Goal: Task Accomplishment & Management: Use online tool/utility

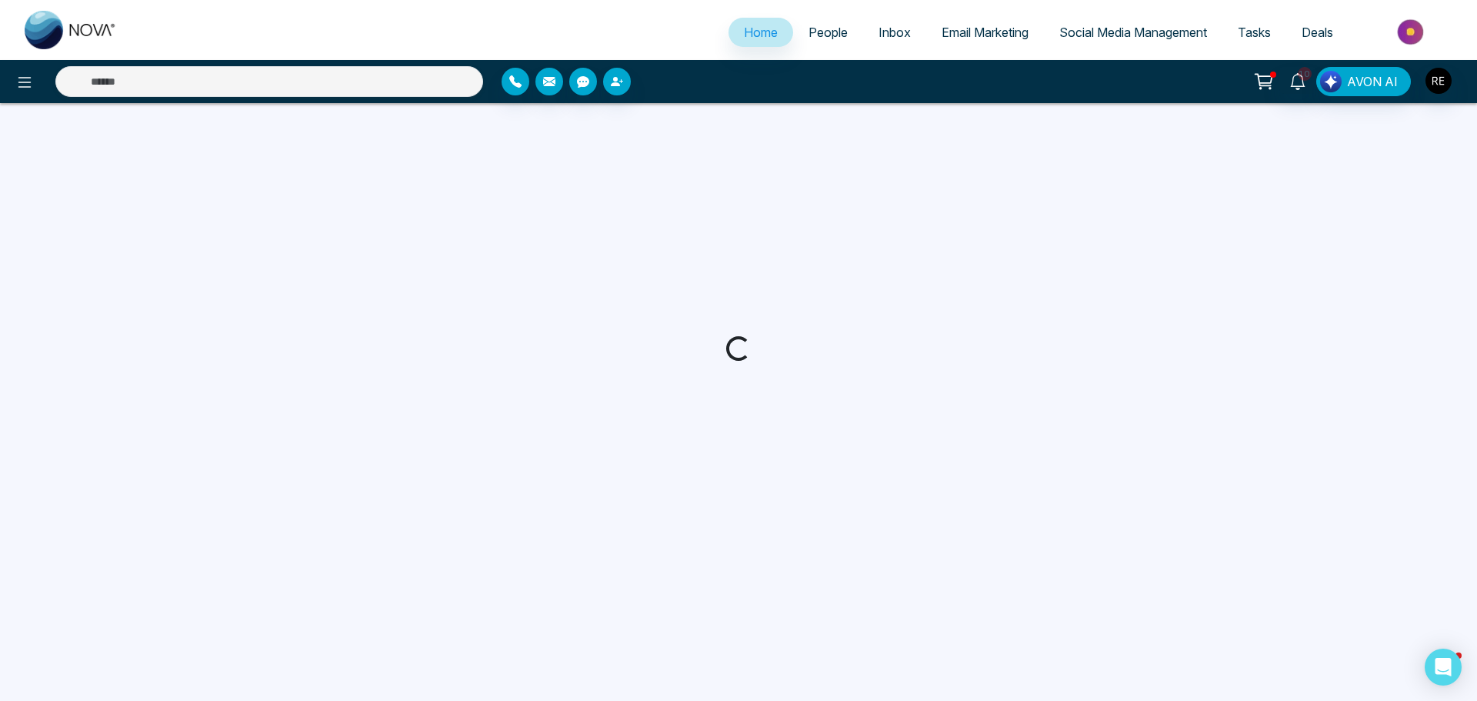
select select "*"
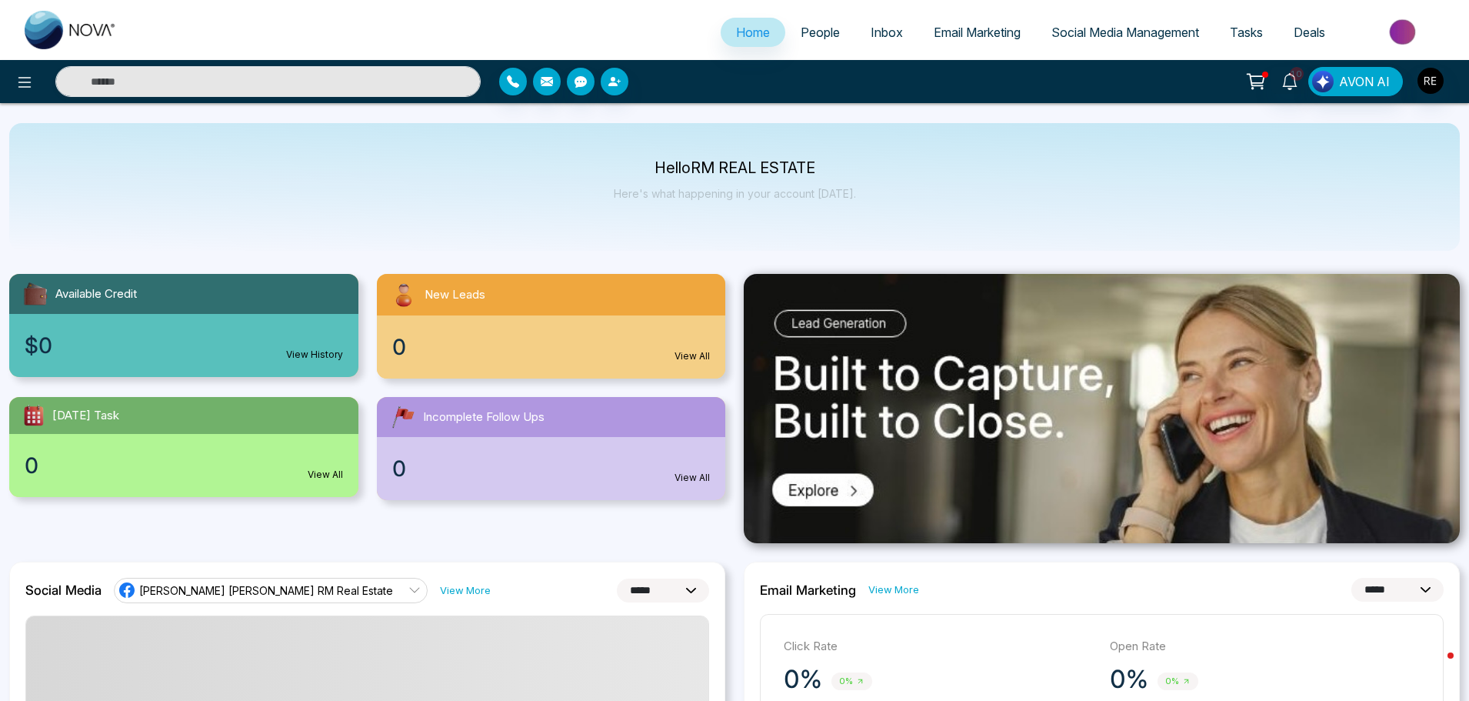
click at [1108, 38] on span "Social Media Management" at bounding box center [1126, 32] width 148 height 15
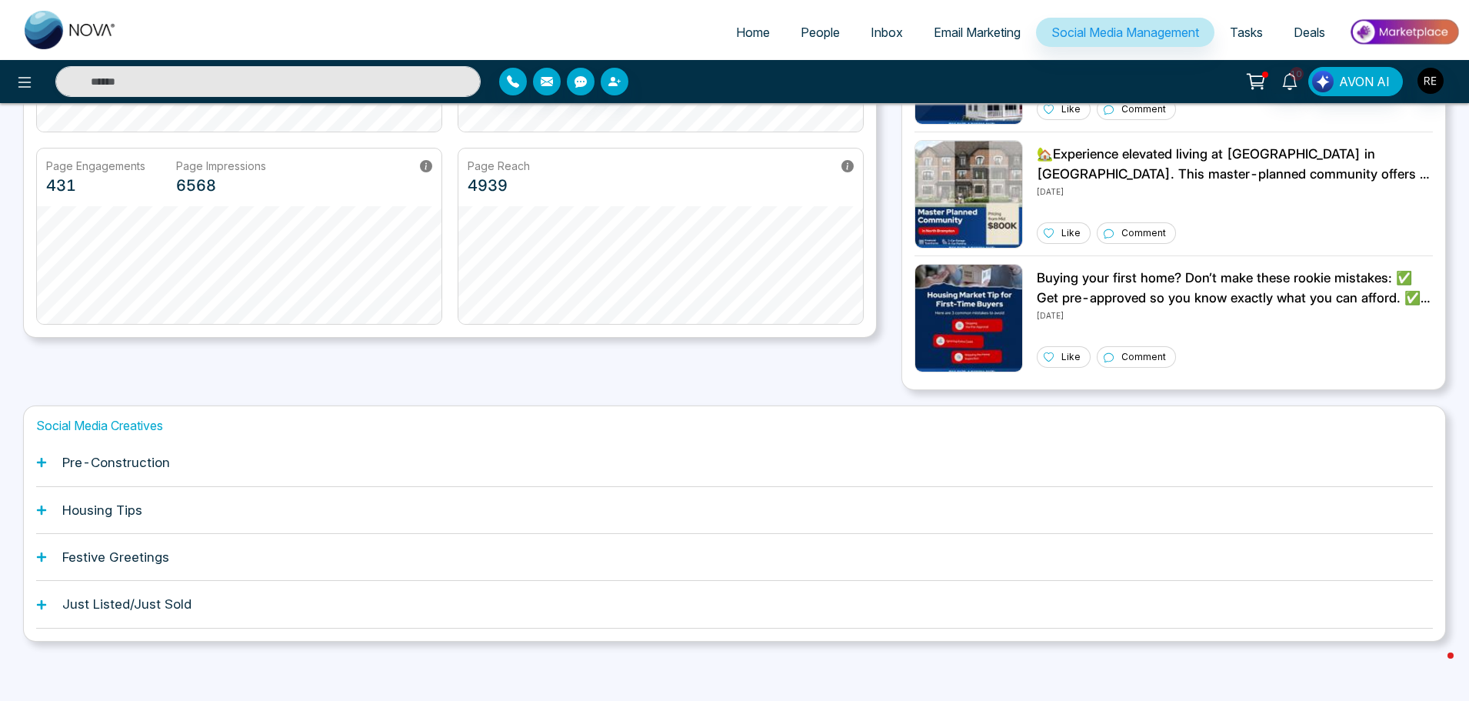
scroll to position [293, 0]
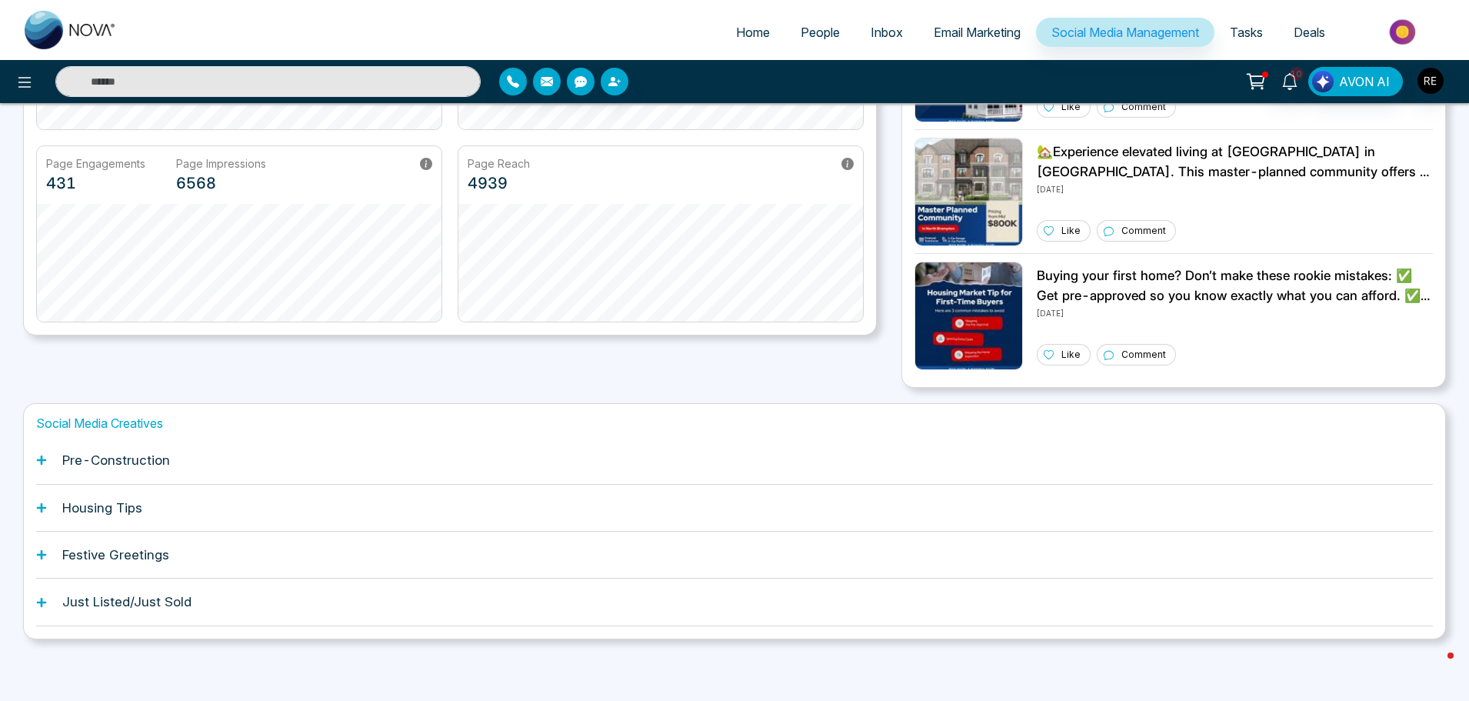
click at [92, 462] on h1 "Pre-Construction" at bounding box center [116, 459] width 108 height 15
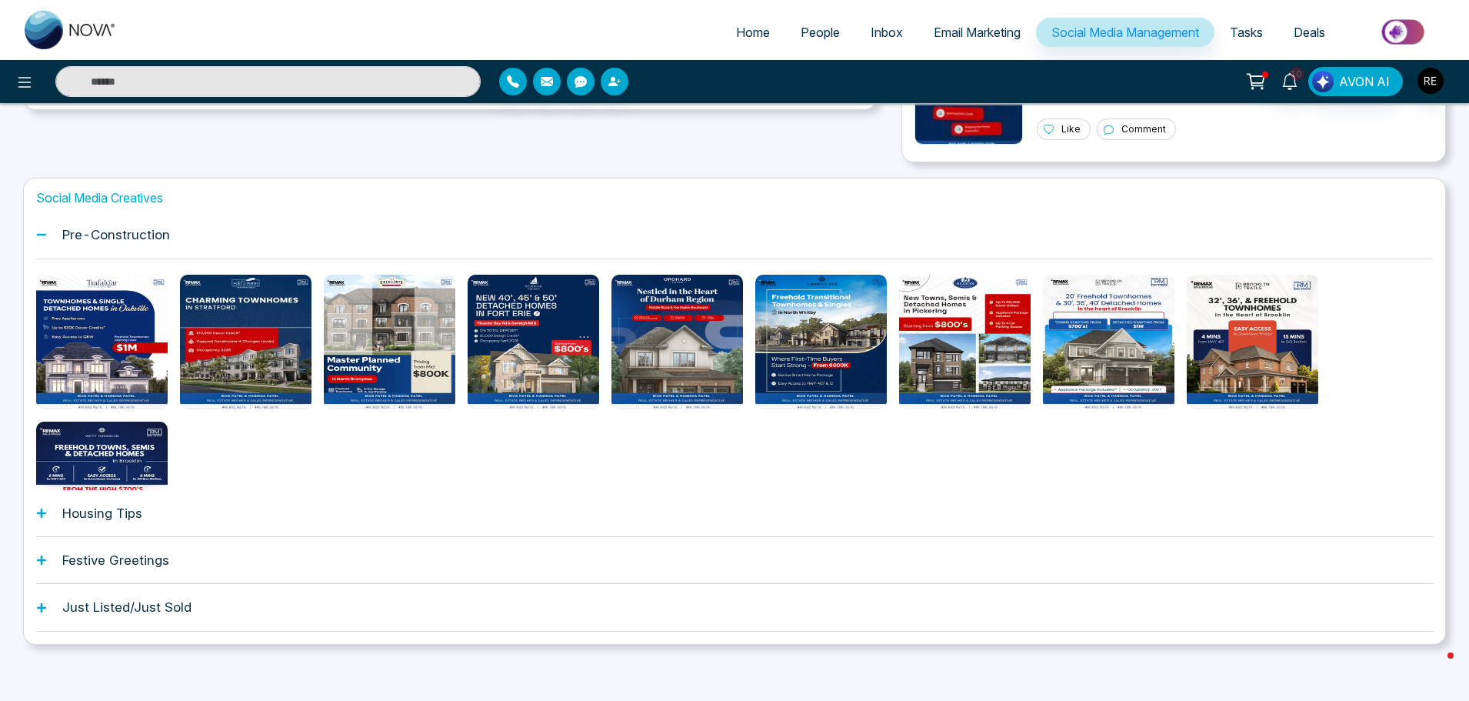
scroll to position [524, 0]
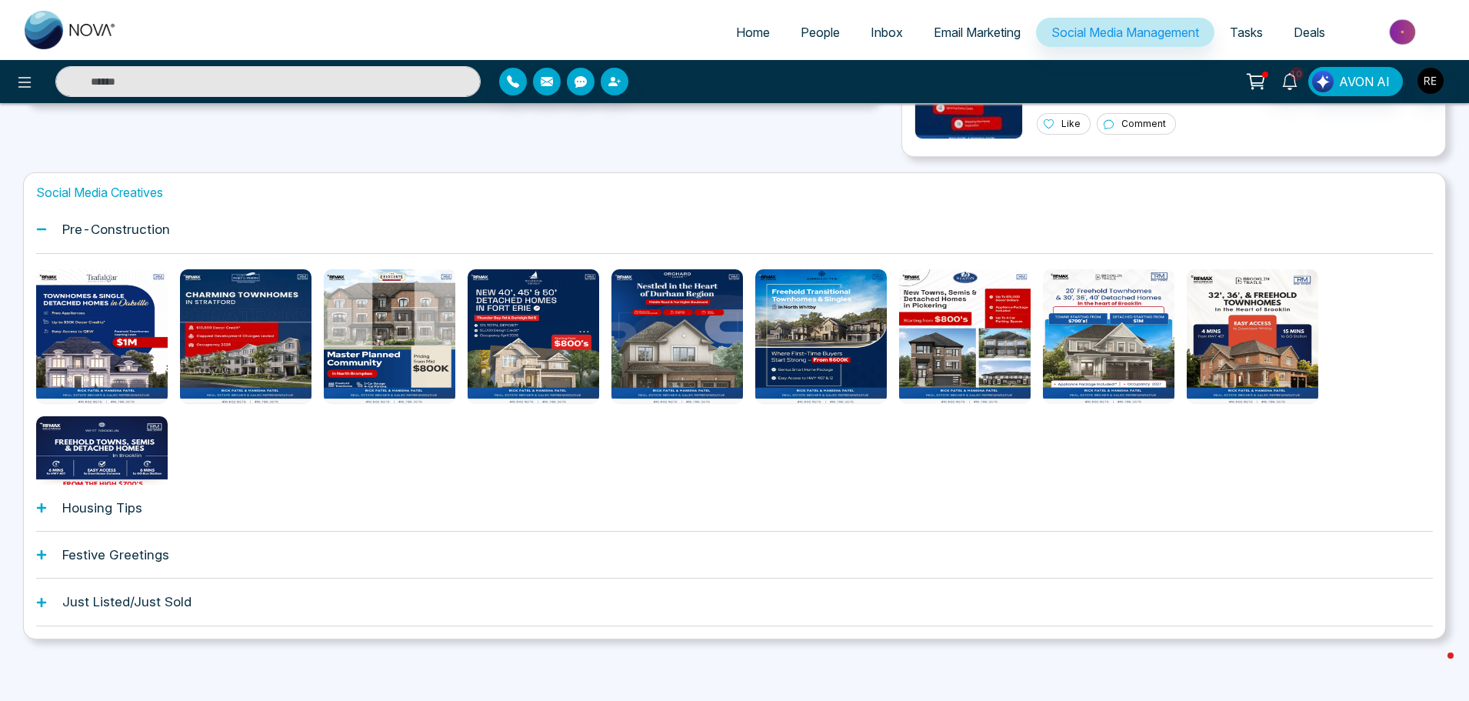
click at [46, 506] on icon at bounding box center [41, 507] width 11 height 11
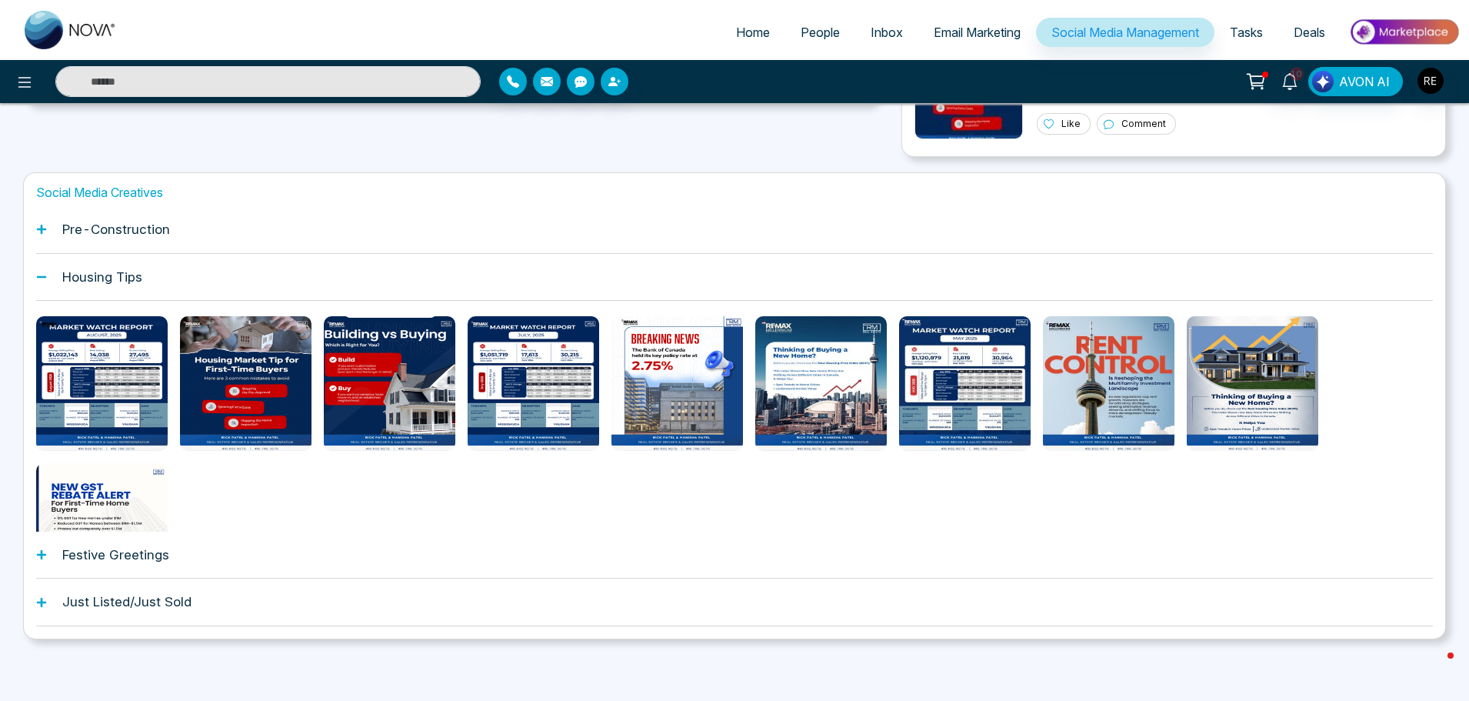
click at [45, 555] on icon at bounding box center [41, 554] width 9 height 9
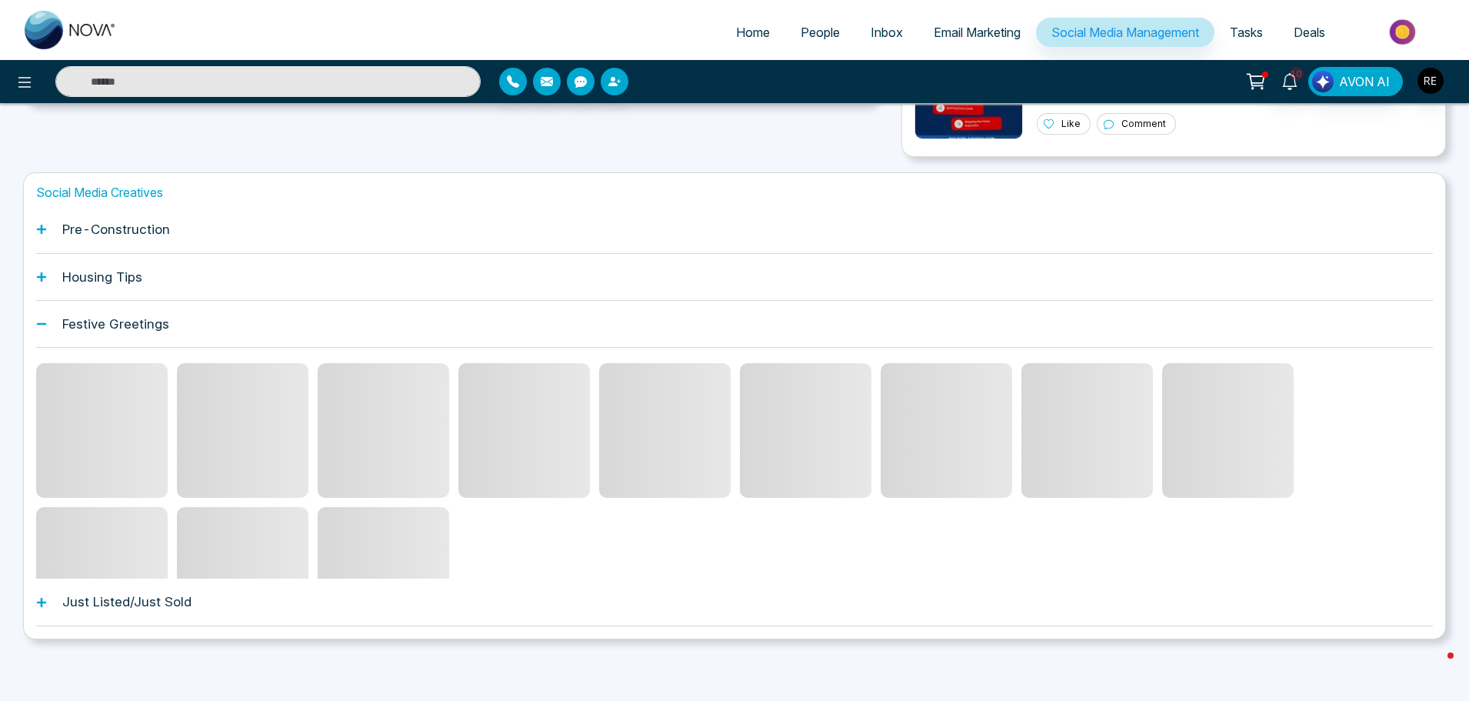
scroll to position [458, 0]
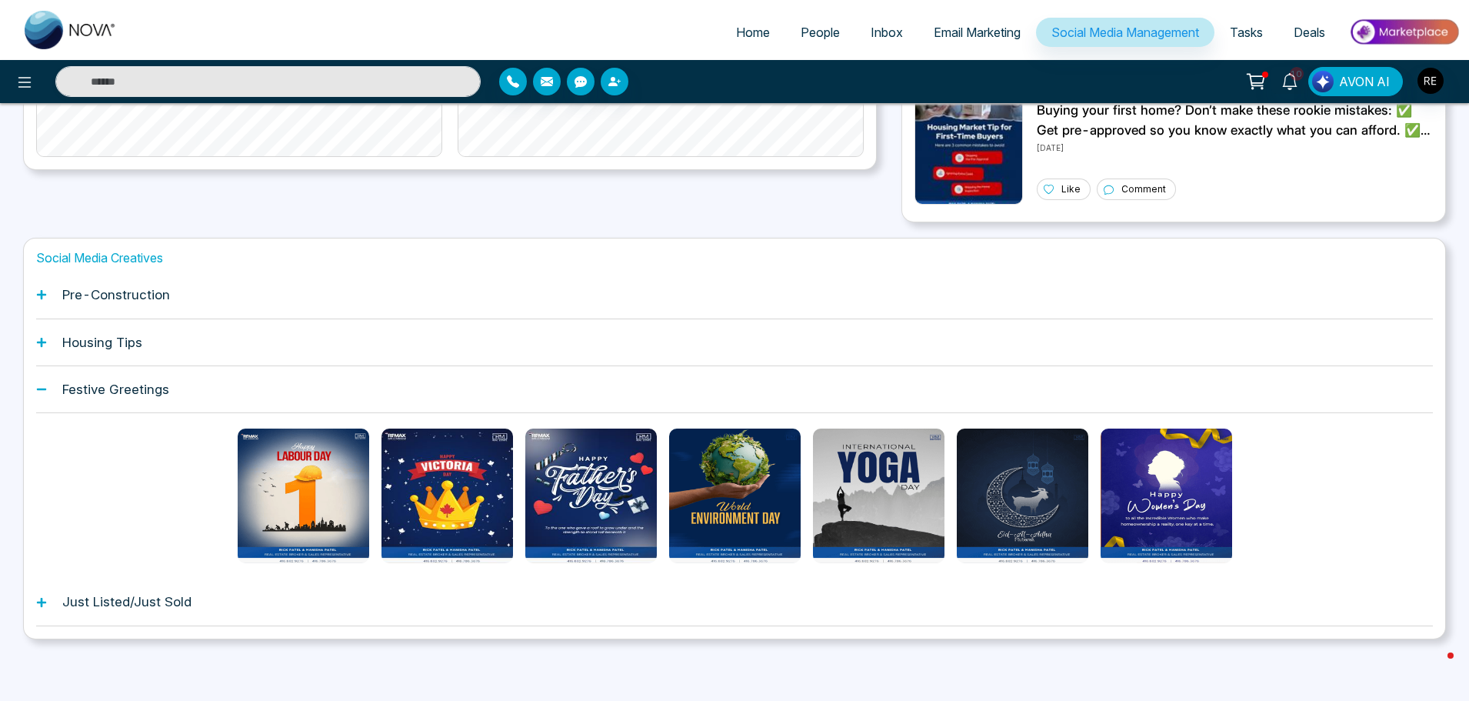
click at [48, 601] on div "Just Listed/Just Sold" at bounding box center [734, 601] width 1397 height 47
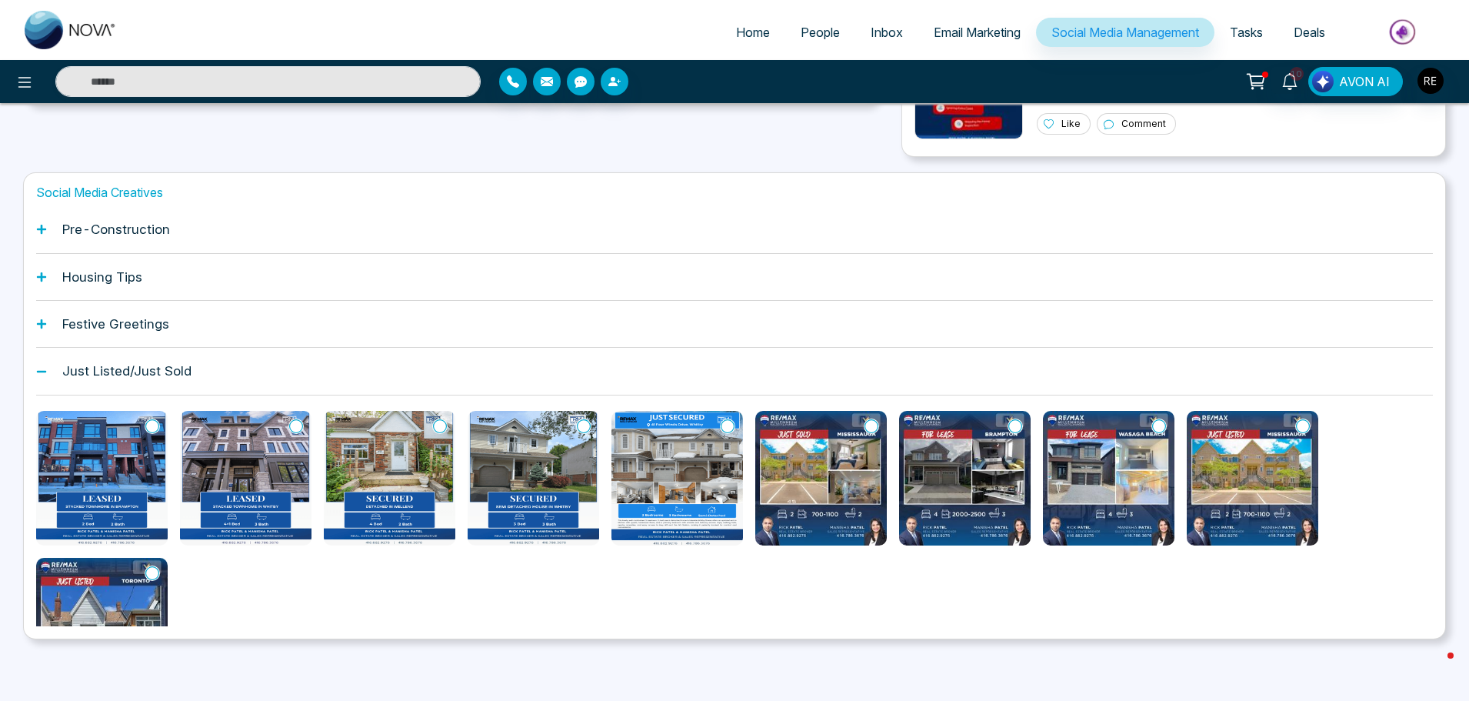
scroll to position [0, 0]
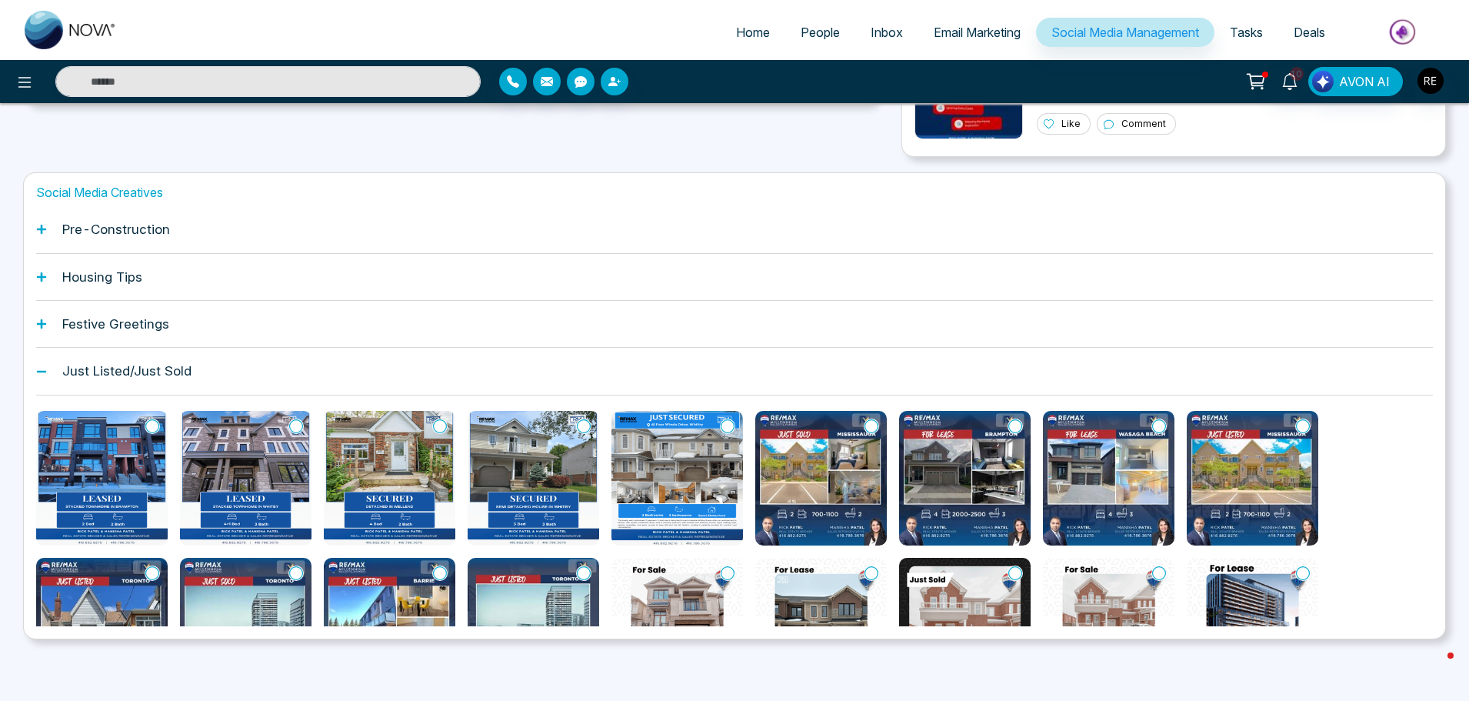
click at [161, 507] on img at bounding box center [102, 478] width 132 height 135
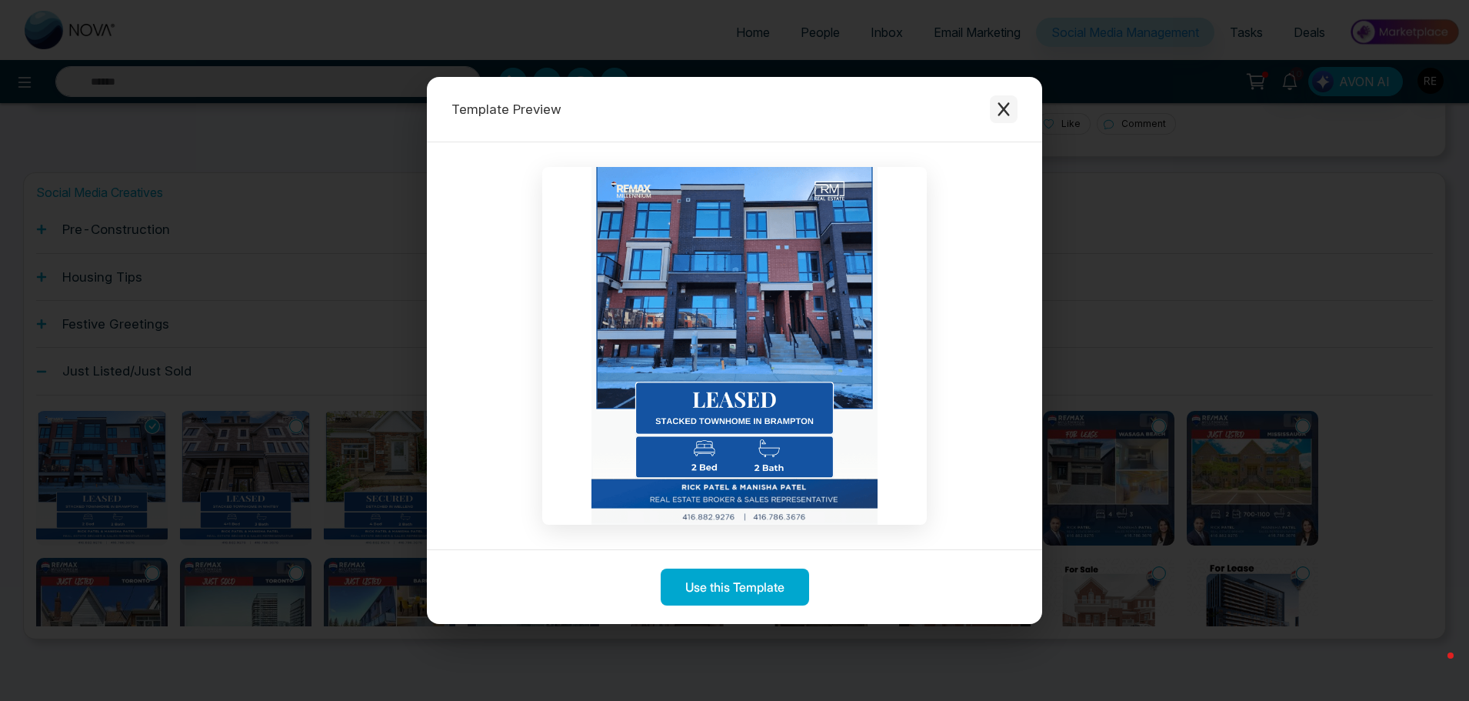
click at [1005, 113] on icon "Close modal" at bounding box center [1003, 109] width 15 height 15
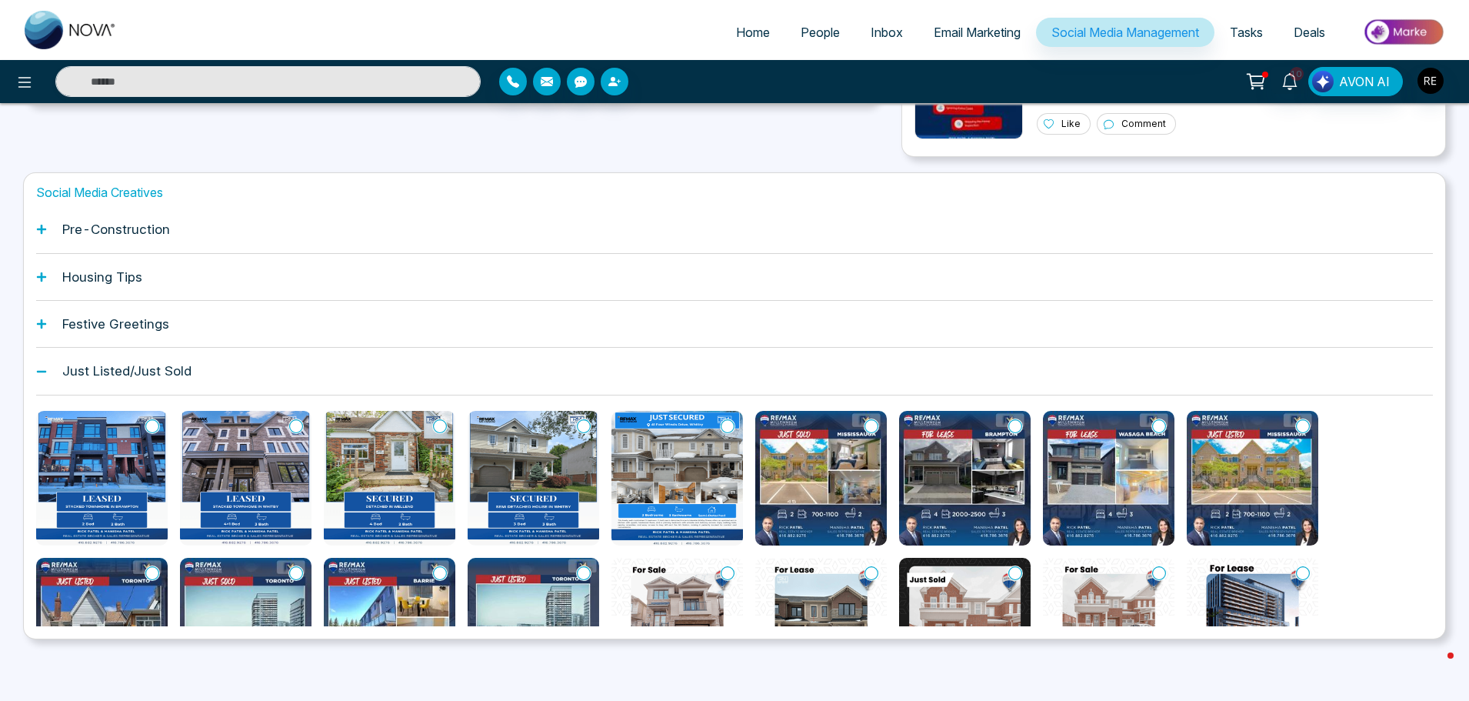
click at [35, 230] on div "Social Media Creatives Pre-Construction Housing Tips Festive Greetings Just Lis…" at bounding box center [734, 405] width 1423 height 467
click at [42, 228] on icon at bounding box center [41, 229] width 9 height 9
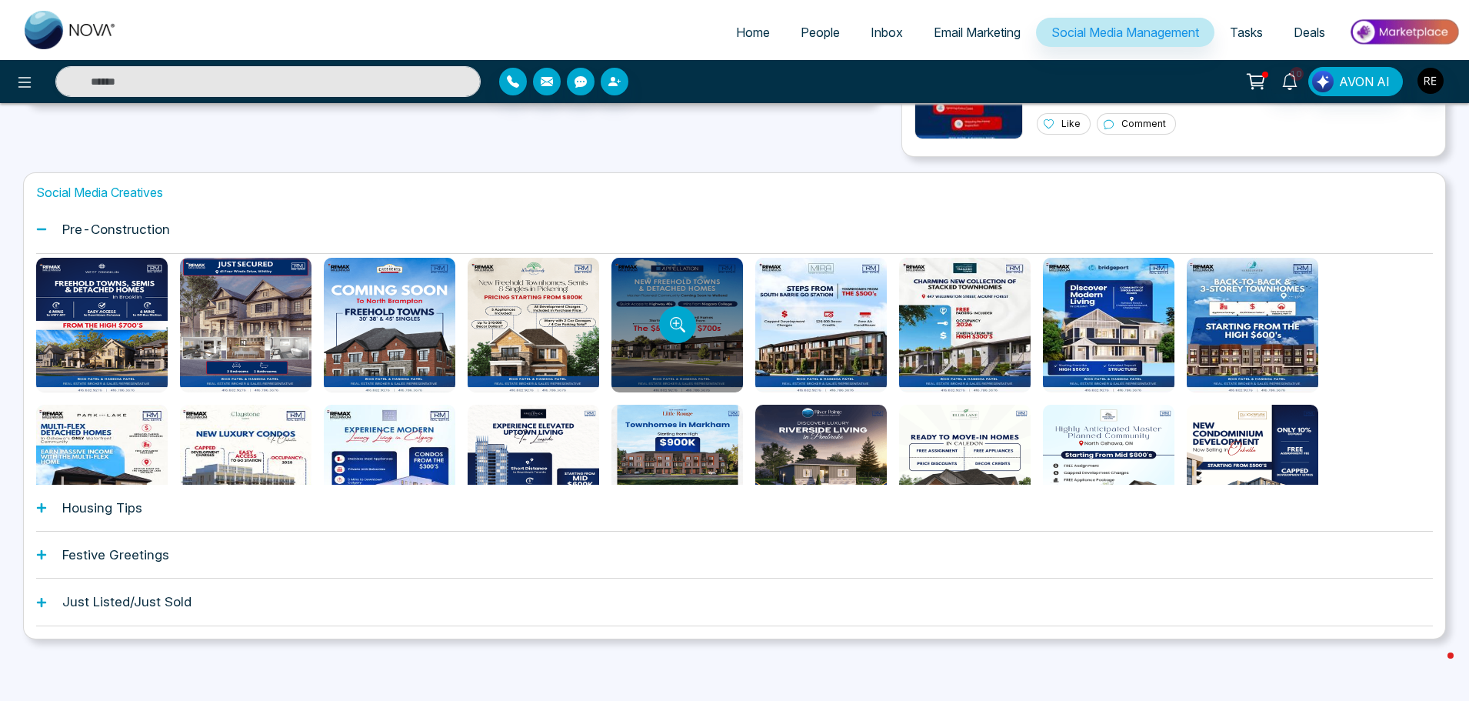
scroll to position [235, 0]
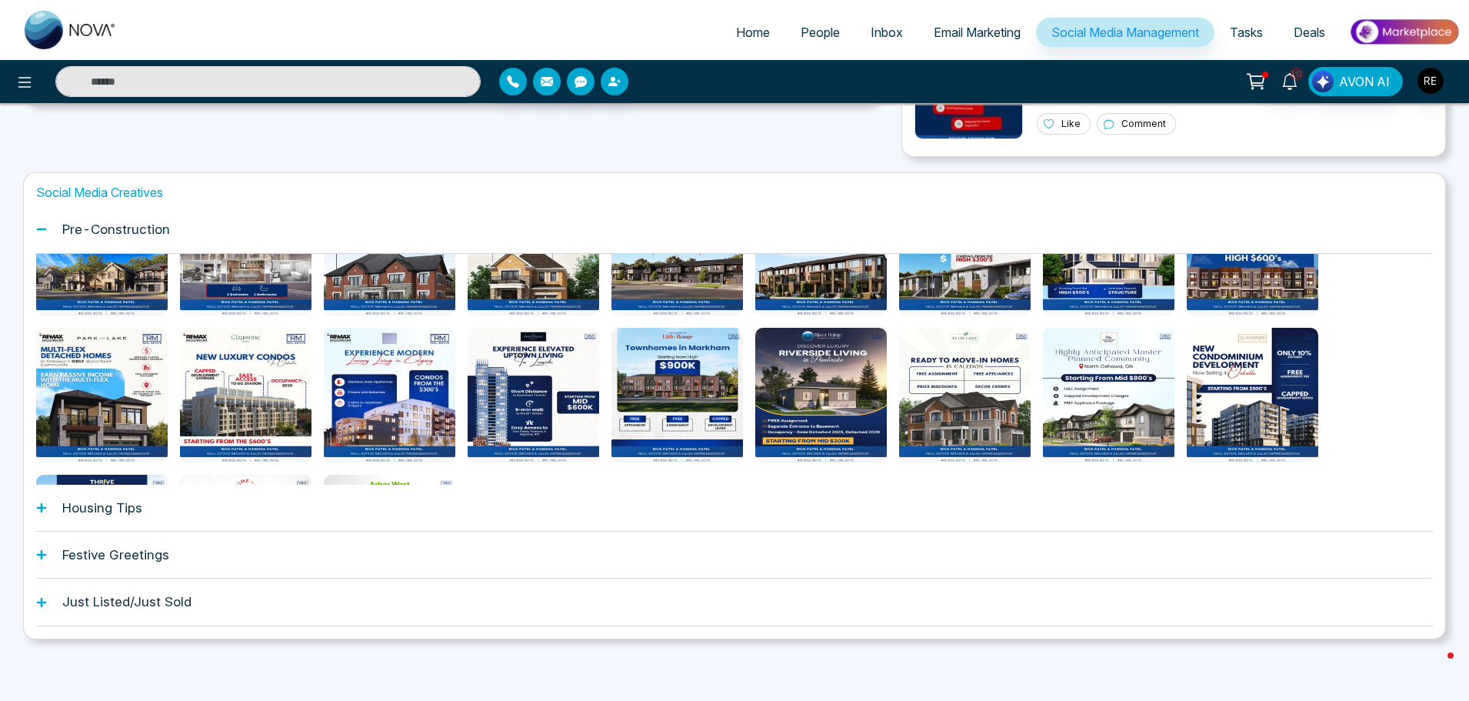
click at [562, 571] on div "Festive Greetings" at bounding box center [734, 555] width 1397 height 47
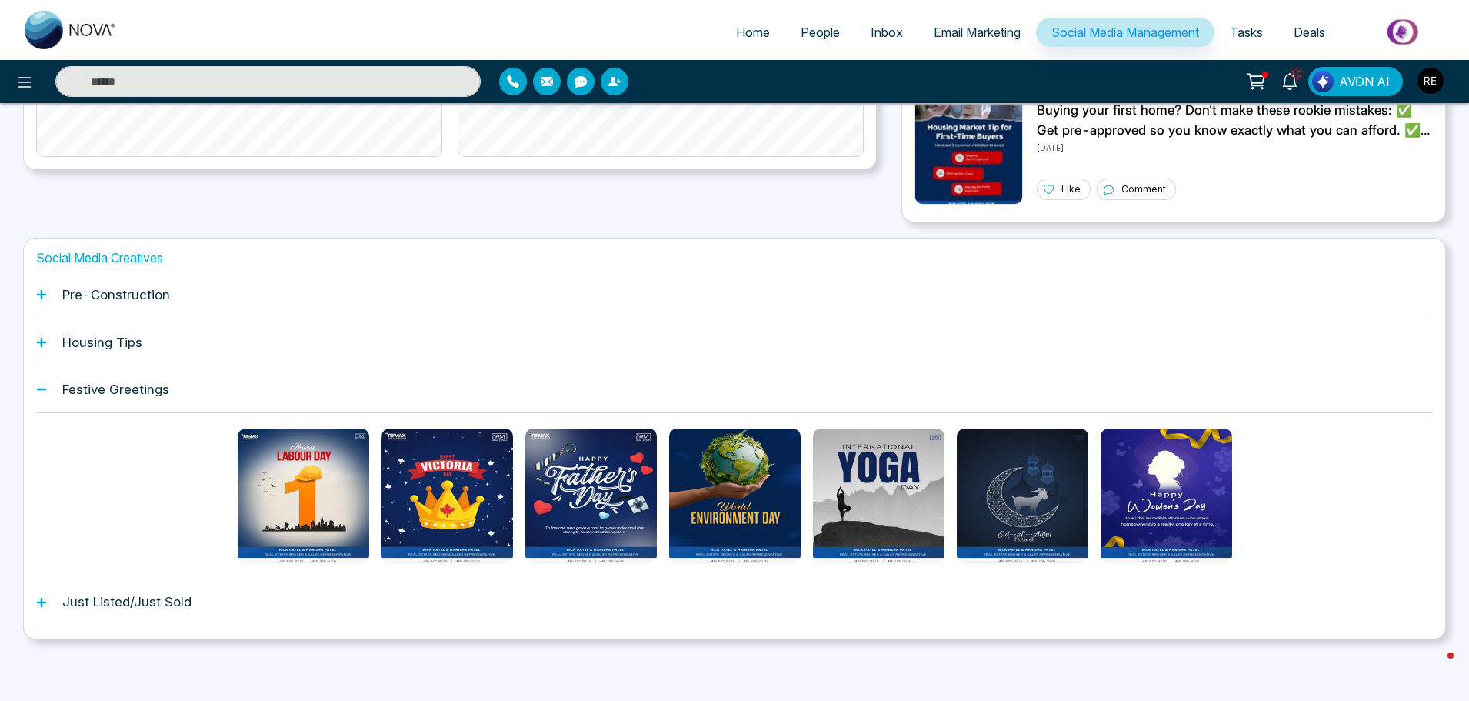
click at [46, 289] on div "Pre-Construction" at bounding box center [734, 295] width 1397 height 47
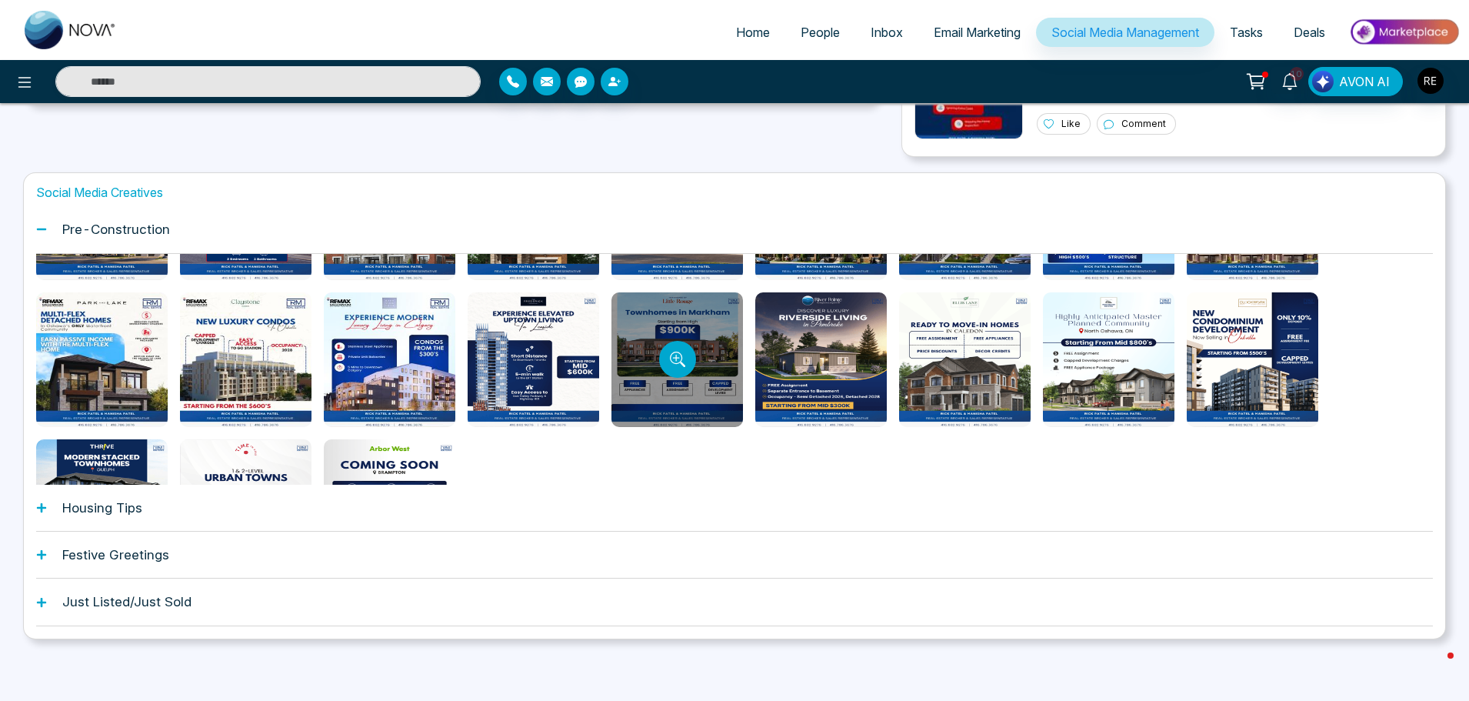
scroll to position [308, 0]
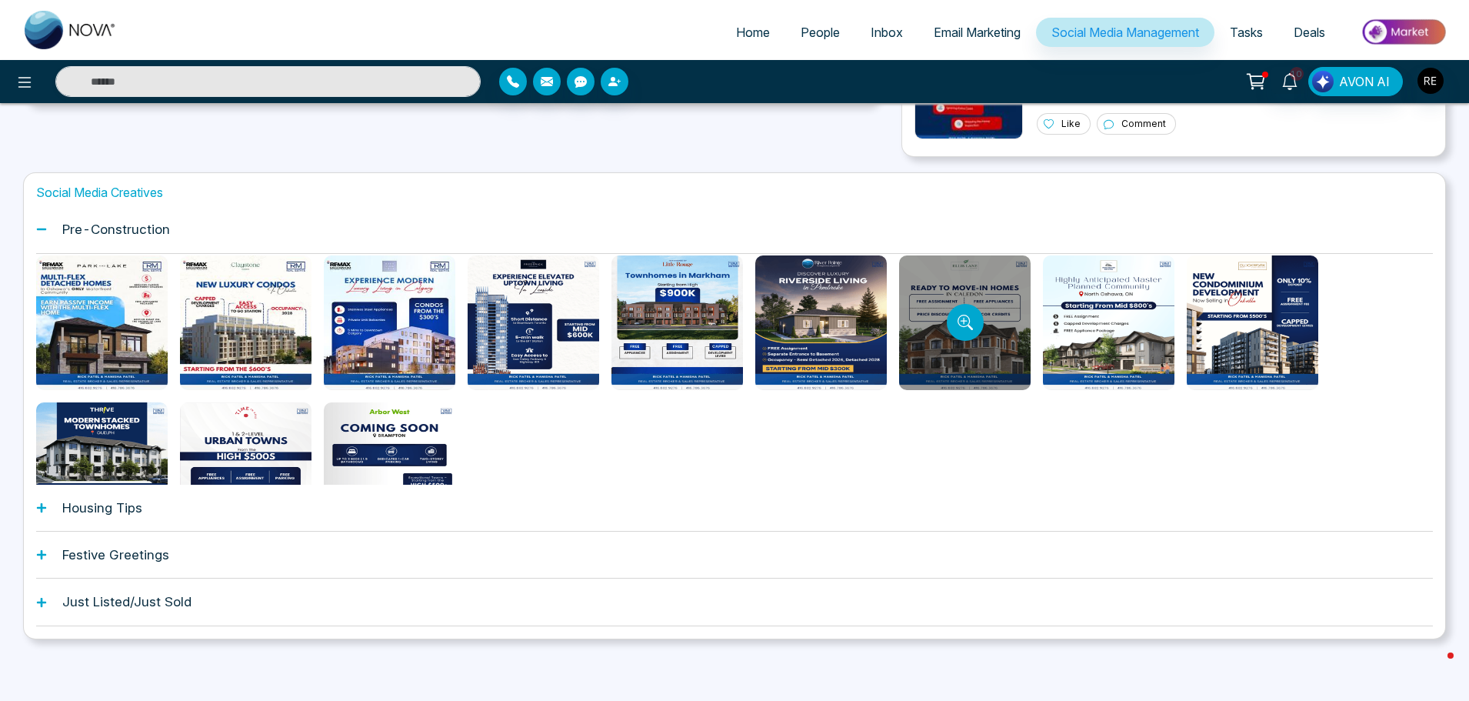
click at [948, 353] on div at bounding box center [965, 322] width 132 height 135
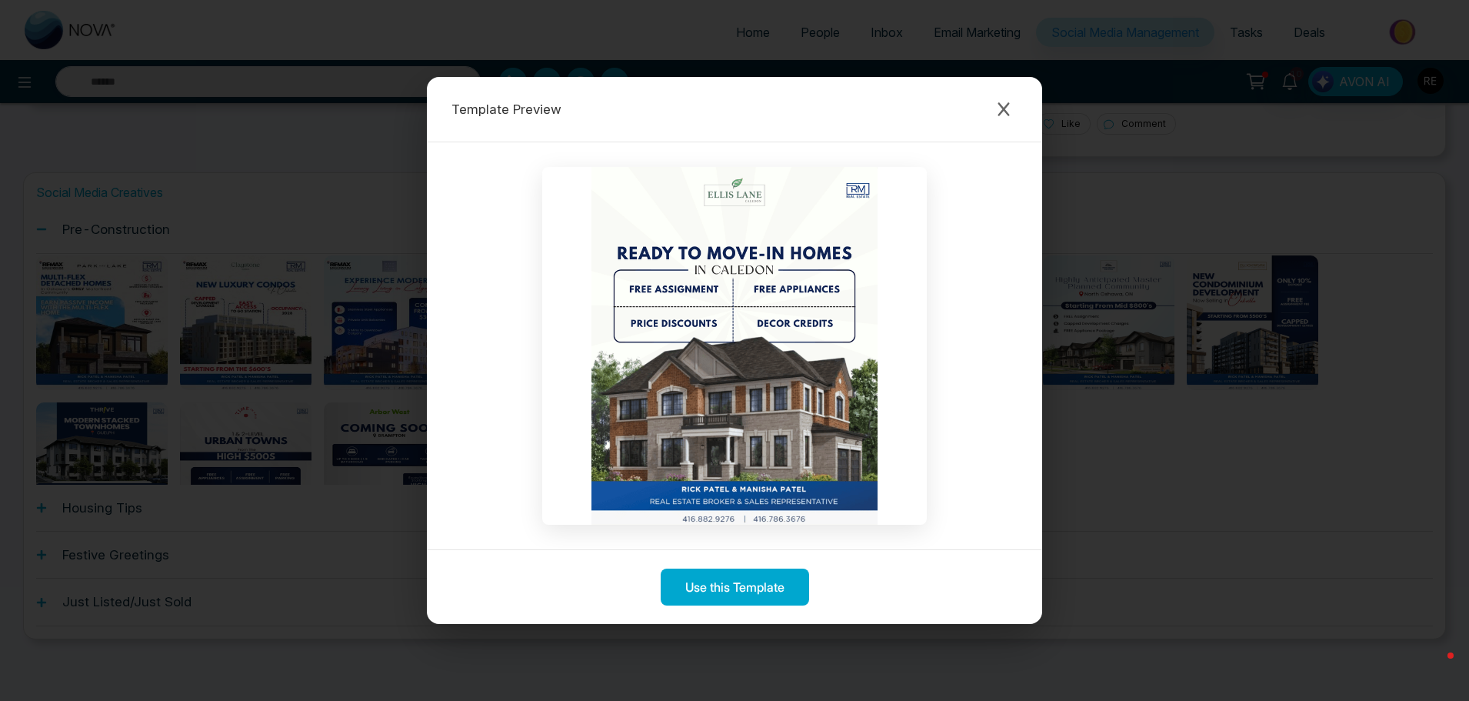
click at [1142, 194] on div "Template Preview Use this Template" at bounding box center [734, 350] width 1469 height 701
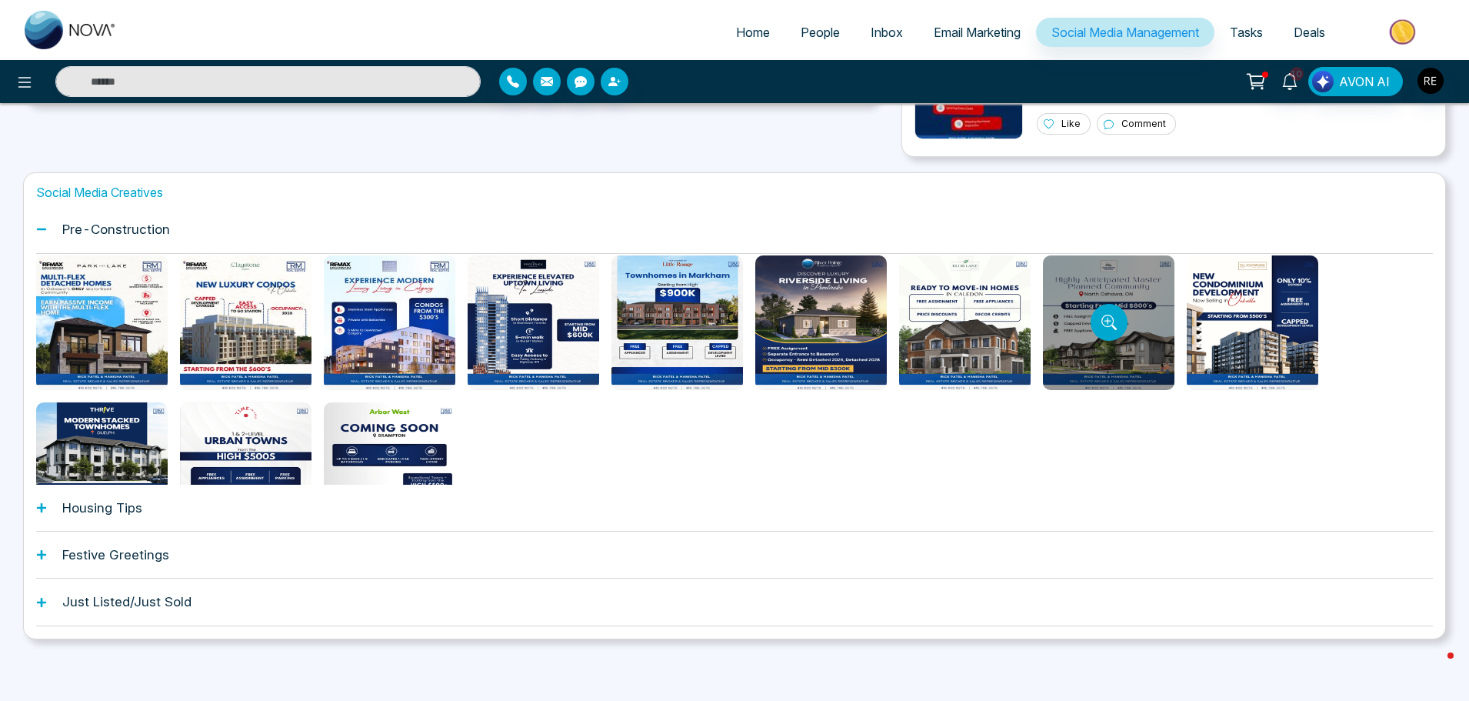
click at [1120, 351] on div at bounding box center [1109, 322] width 132 height 135
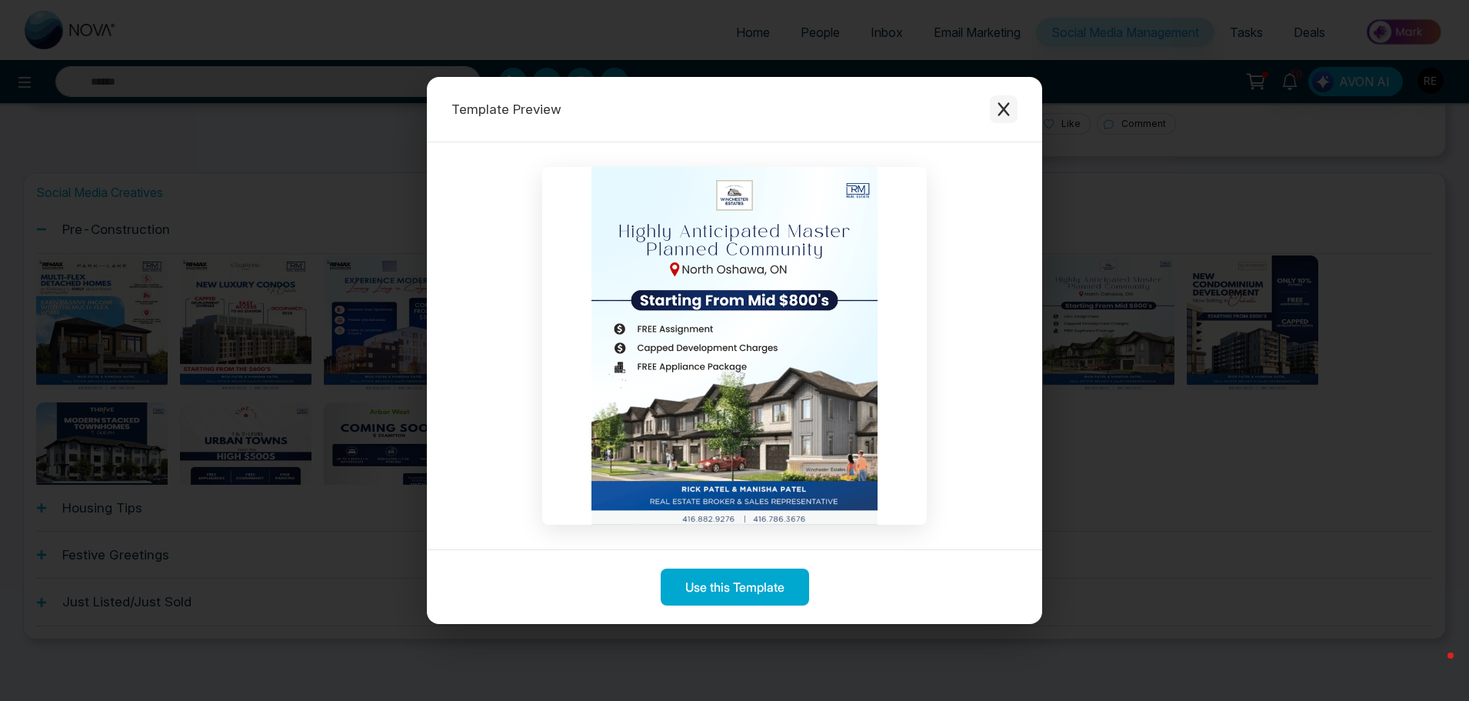
click at [999, 113] on icon "Close modal" at bounding box center [1003, 109] width 15 height 15
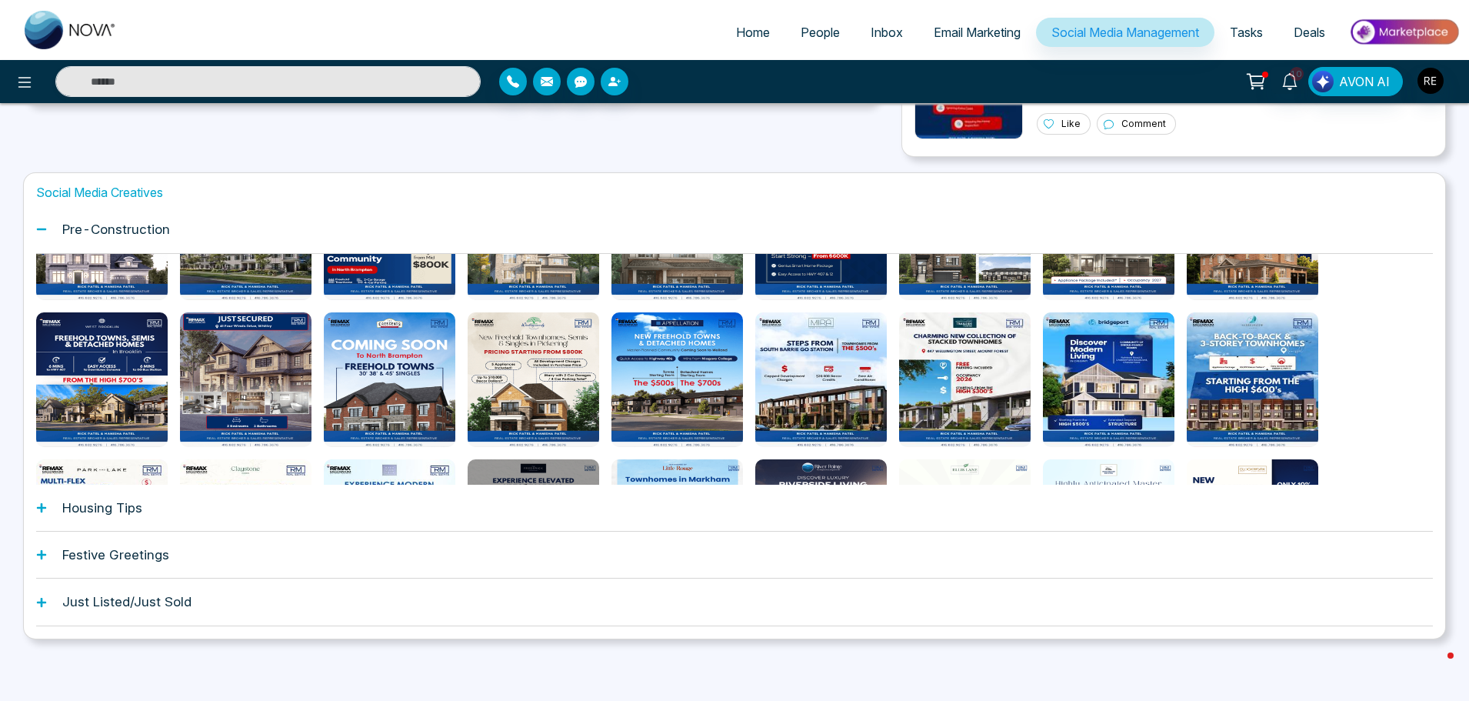
scroll to position [77, 0]
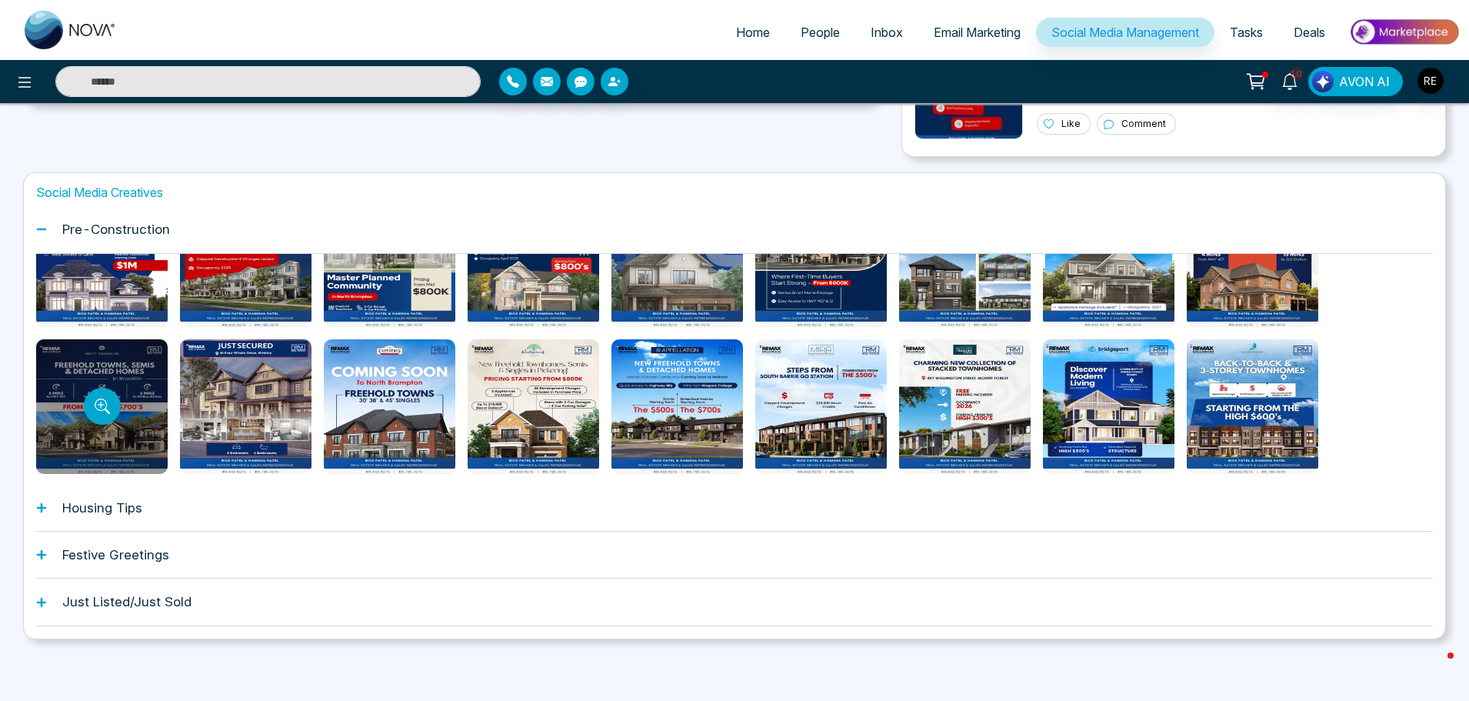
click at [74, 428] on div at bounding box center [102, 406] width 132 height 135
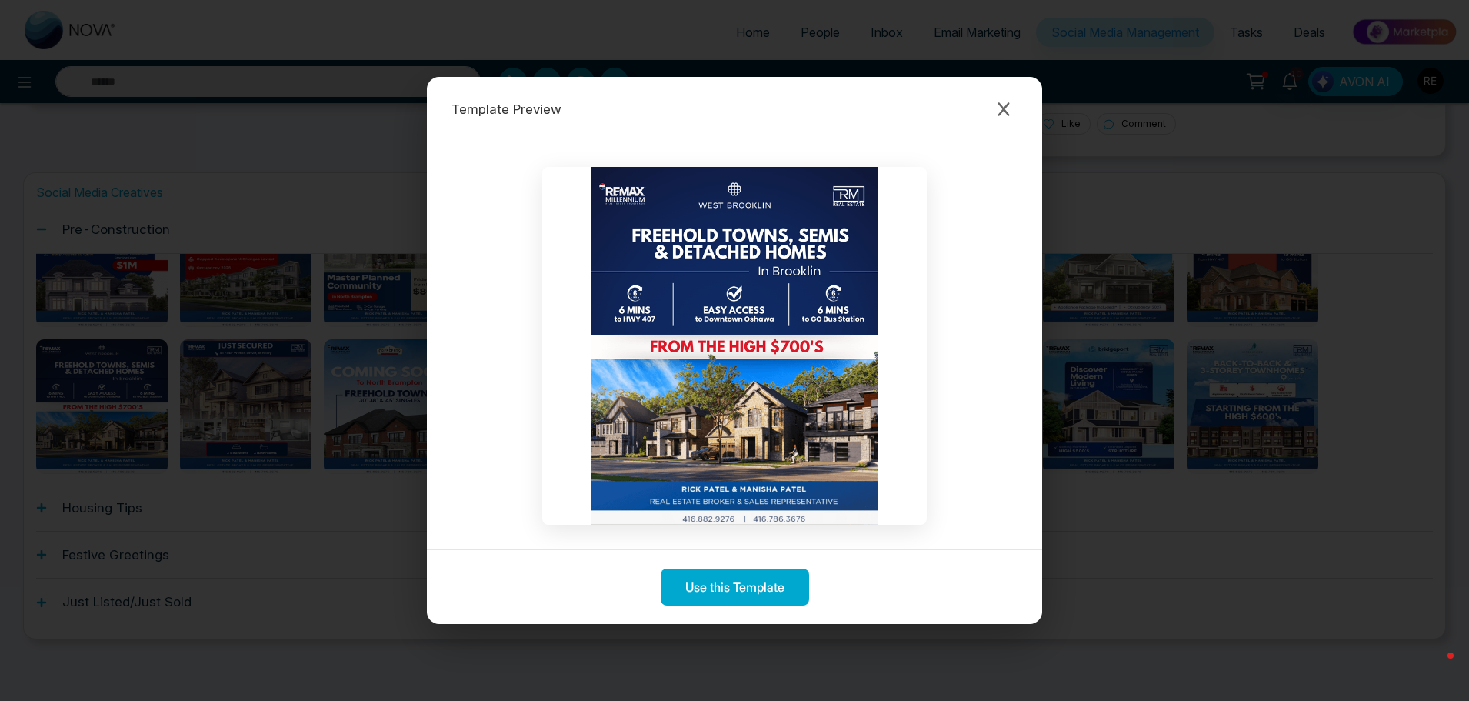
click at [1154, 583] on div "Template Preview Use this Template" at bounding box center [734, 350] width 1469 height 701
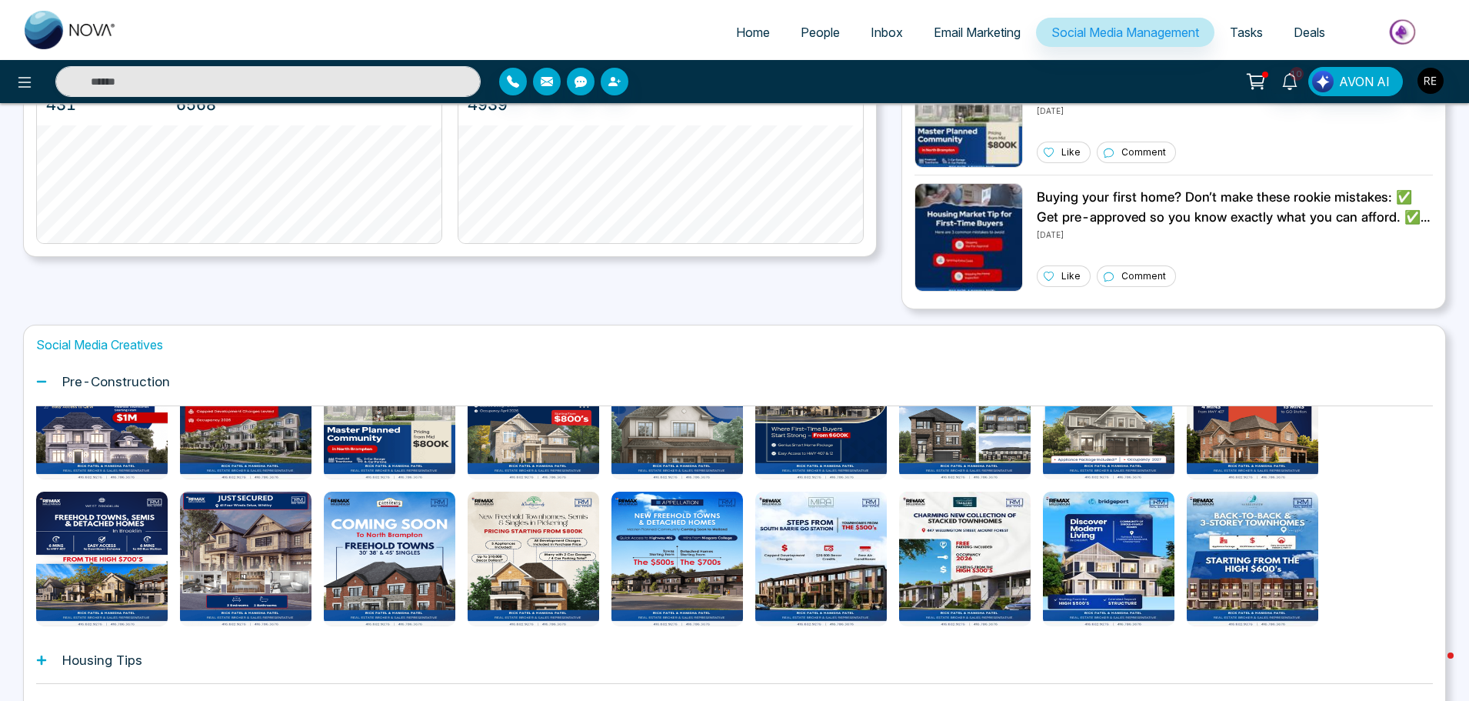
scroll to position [370, 0]
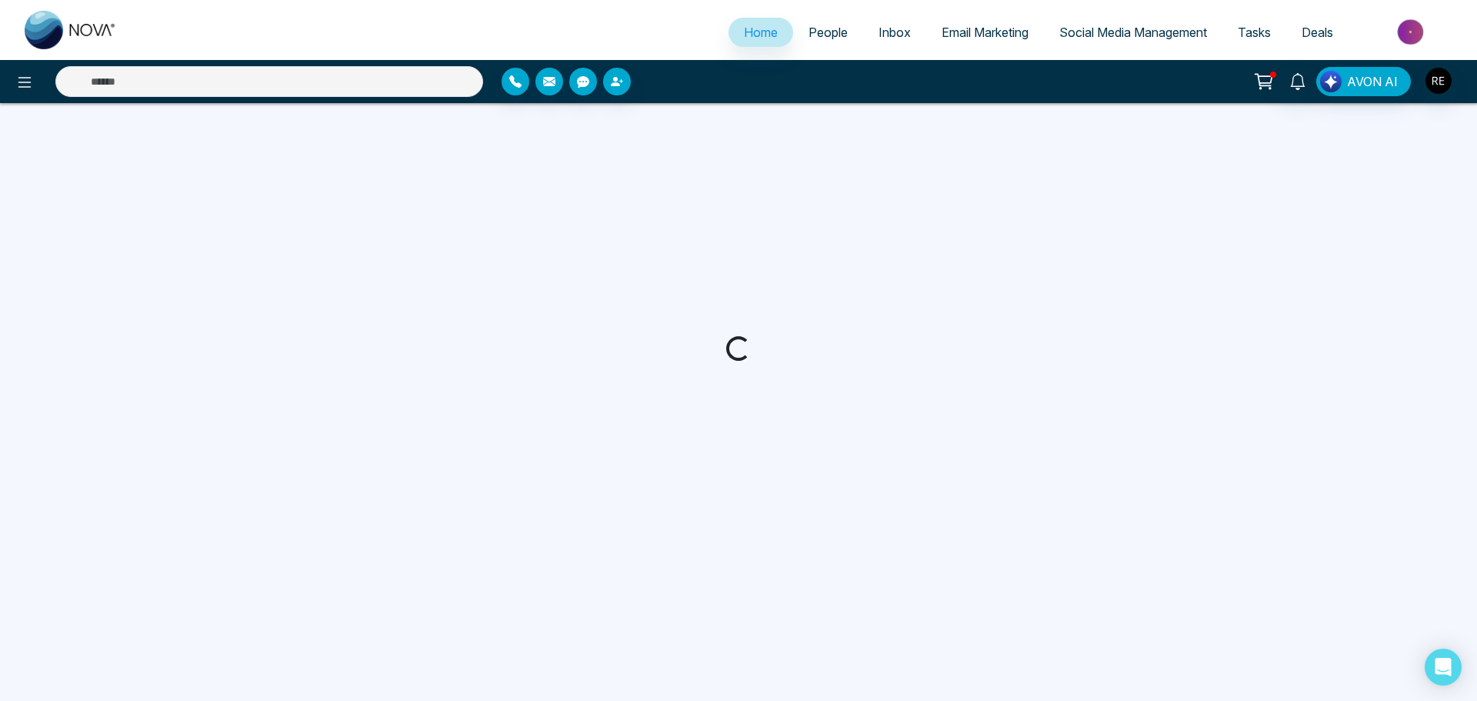
select select "*"
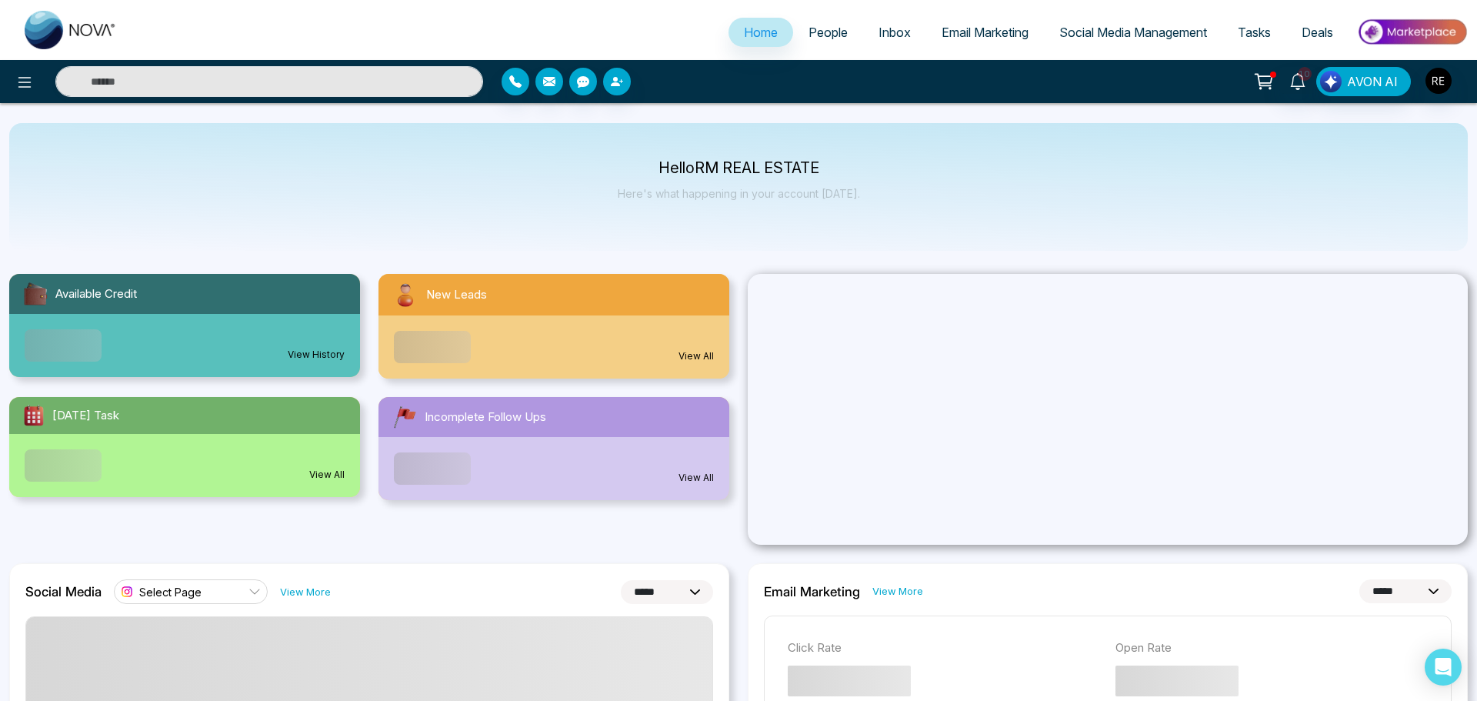
click at [1157, 35] on span "Social Media Management" at bounding box center [1133, 32] width 148 height 15
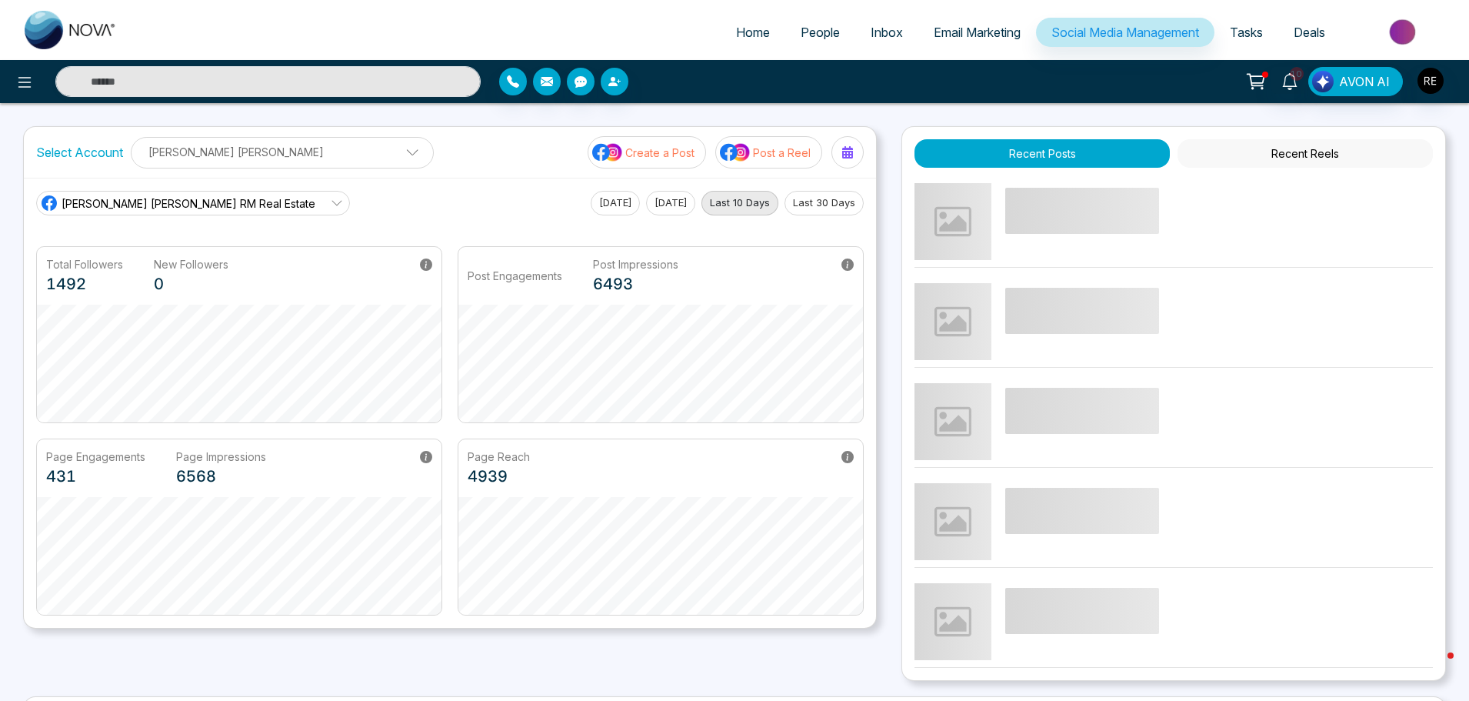
scroll to position [293, 0]
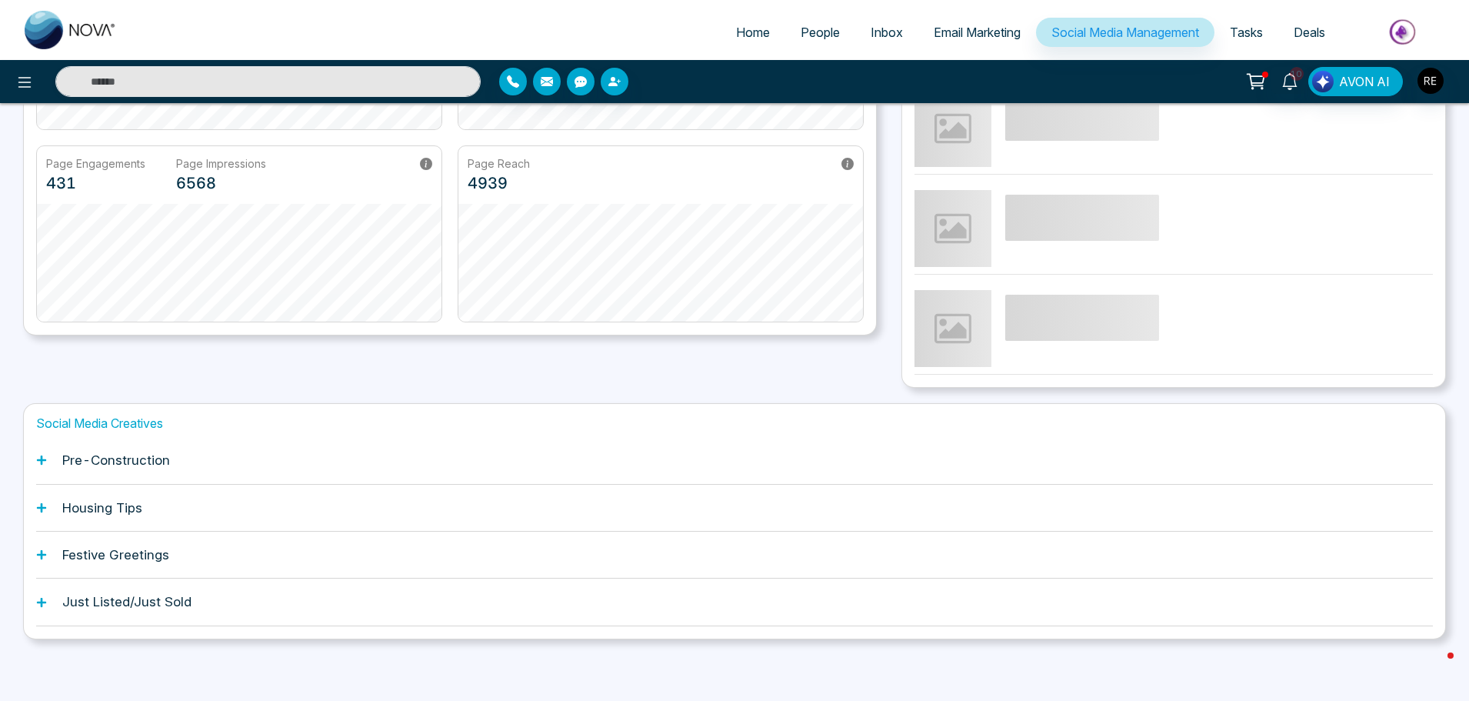
click at [51, 459] on div "Pre-Construction" at bounding box center [734, 460] width 1397 height 47
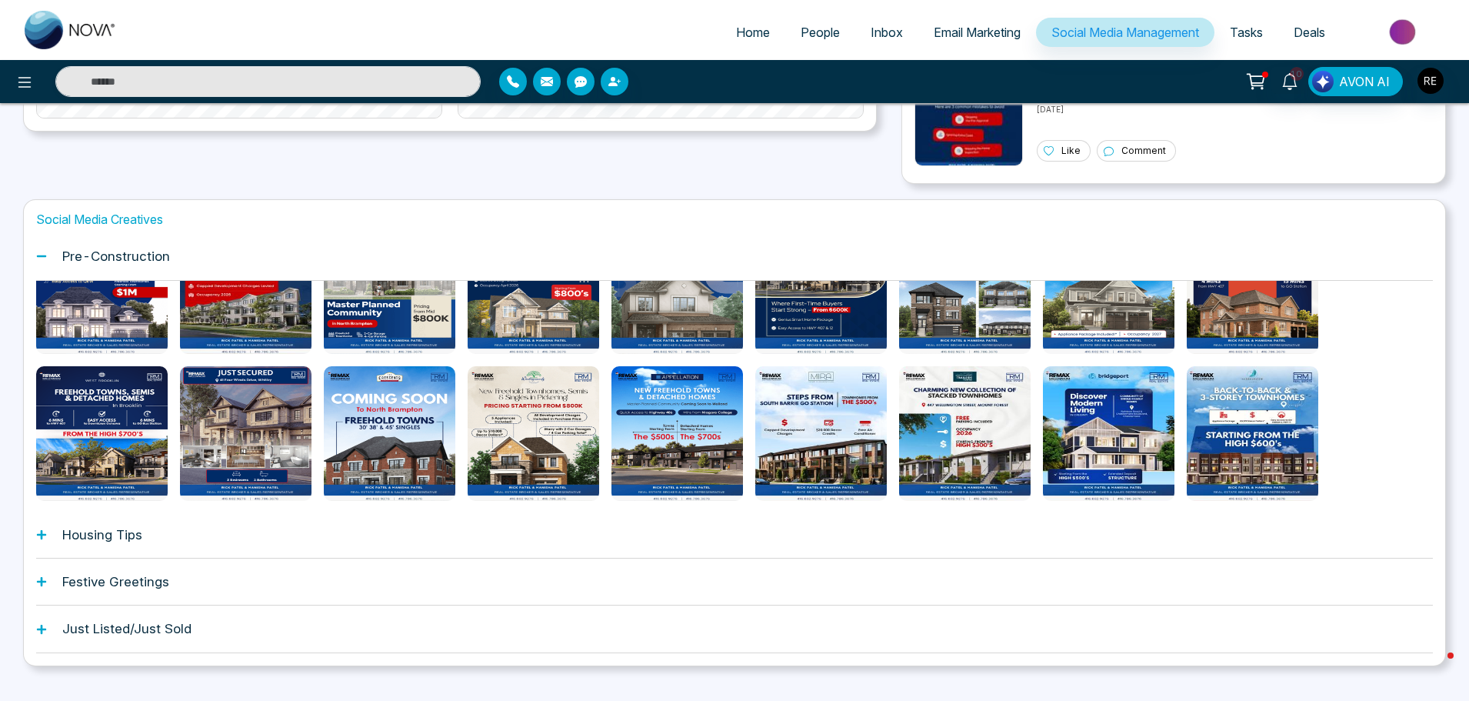
scroll to position [524, 0]
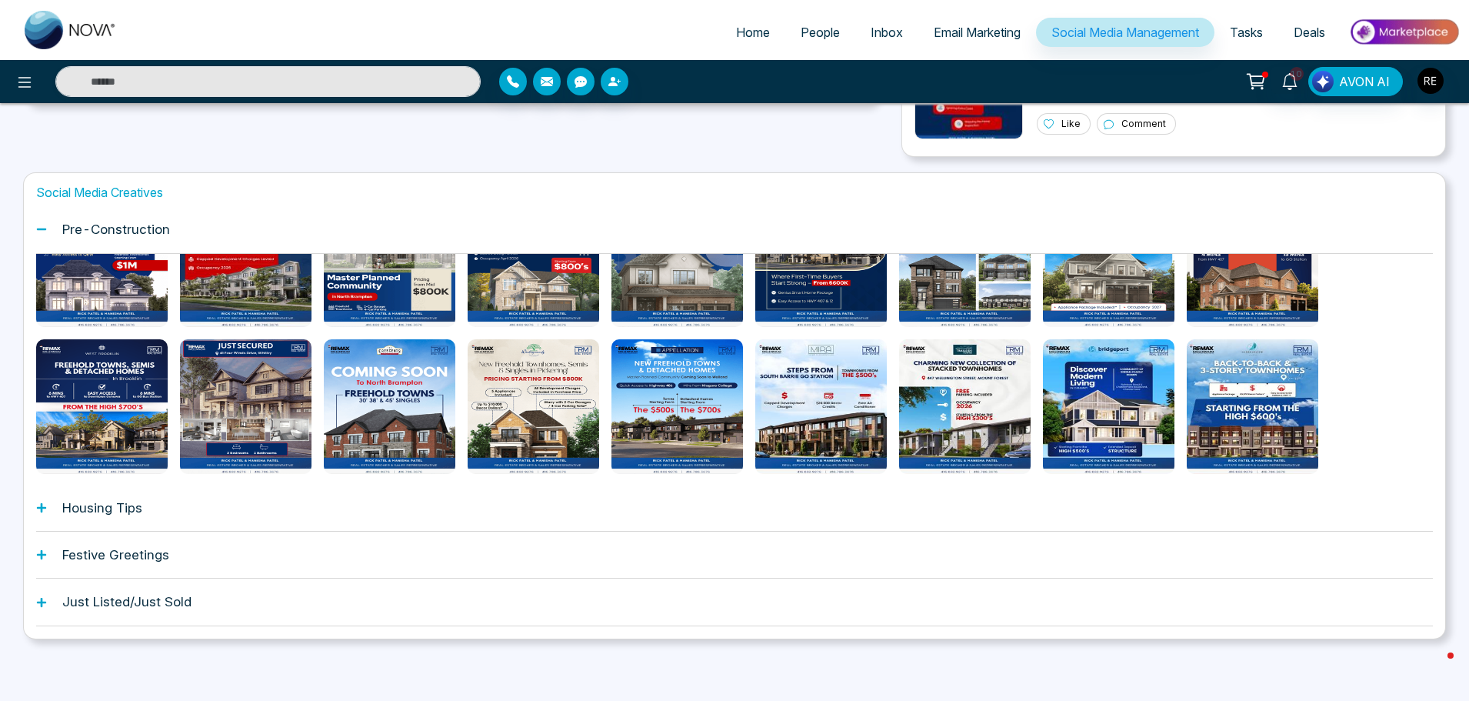
click at [44, 602] on icon at bounding box center [41, 601] width 9 height 9
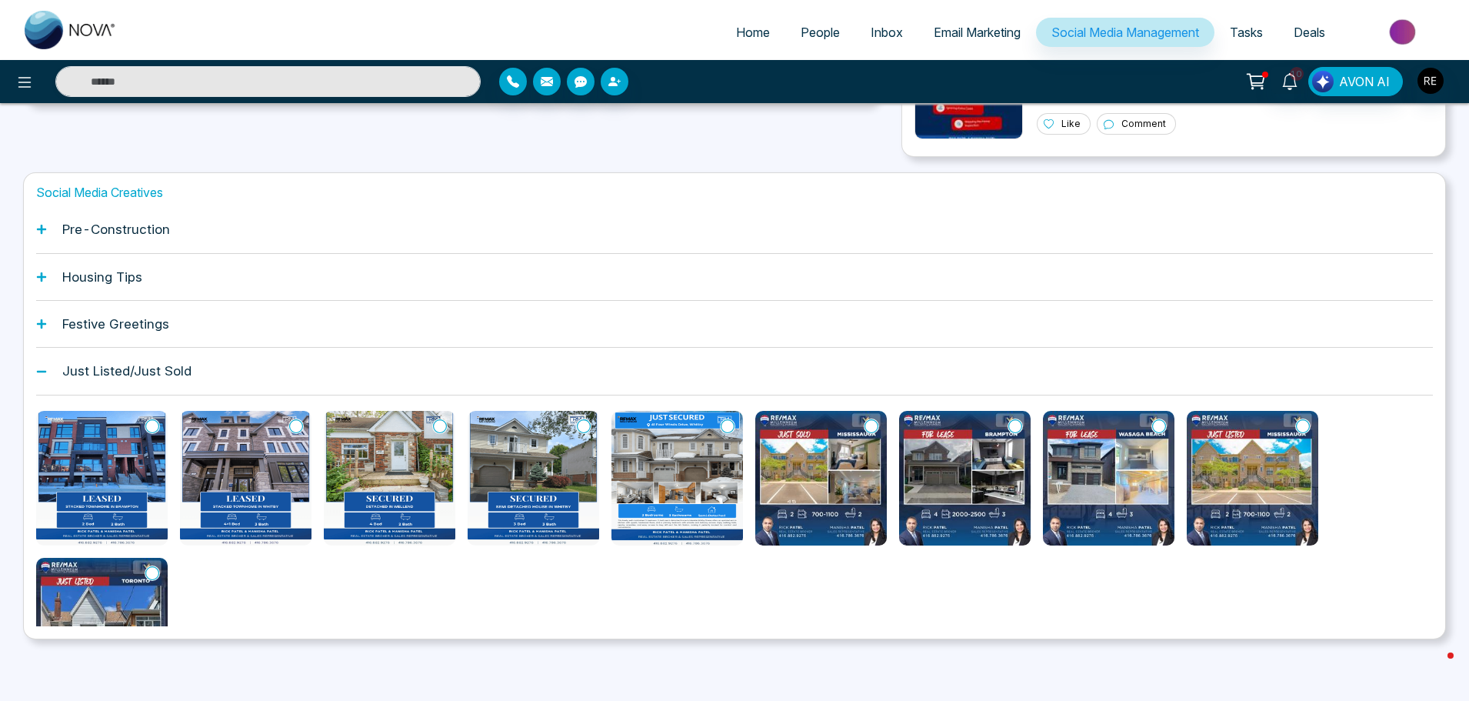
click at [41, 318] on icon at bounding box center [41, 323] width 11 height 11
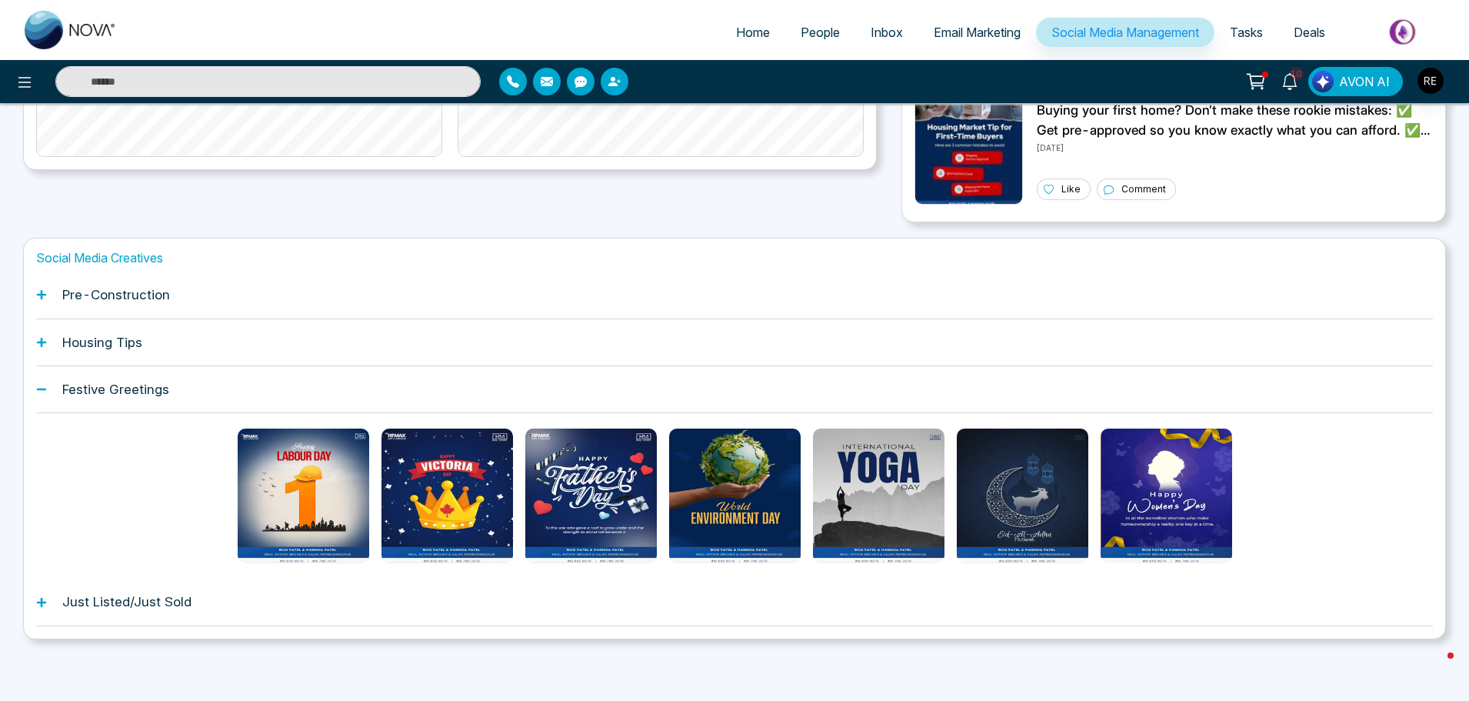
scroll to position [458, 0]
click at [42, 338] on icon at bounding box center [41, 342] width 9 height 9
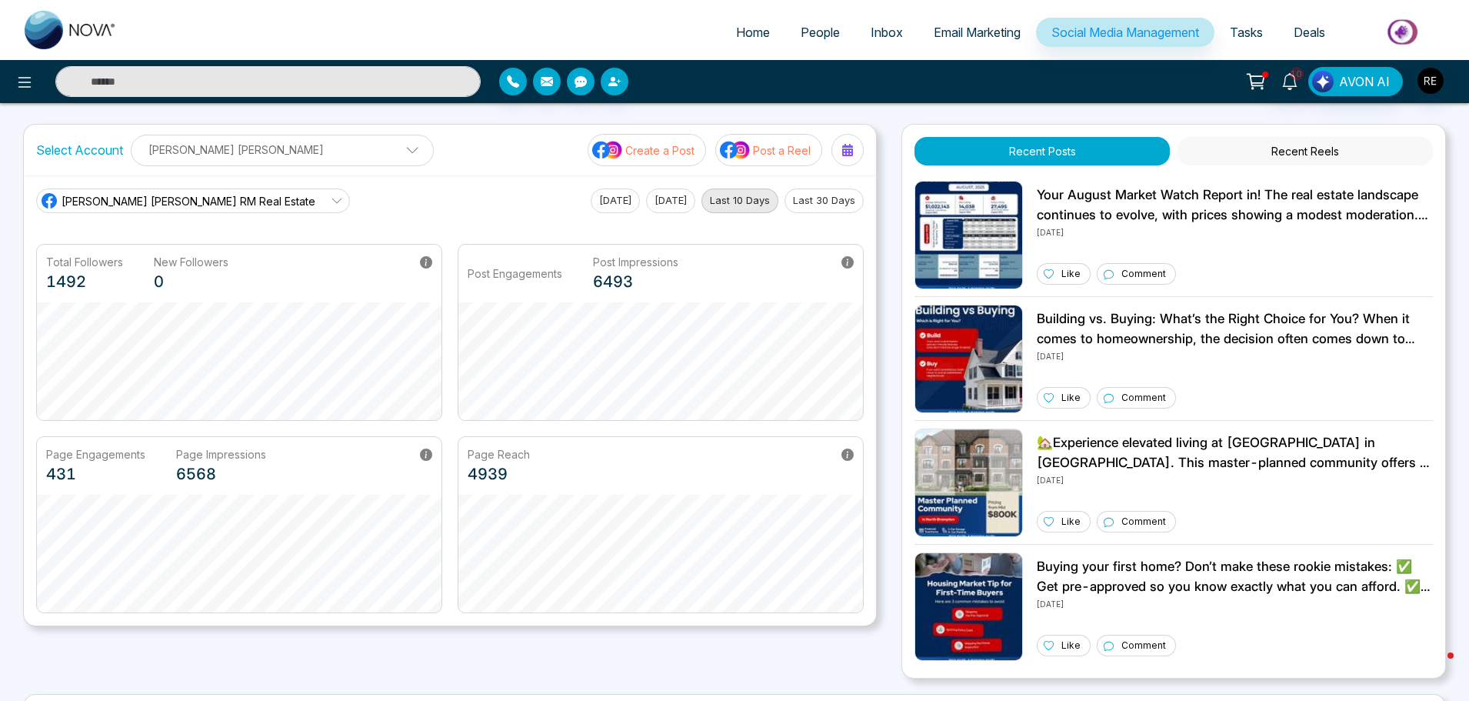
scroll to position [0, 0]
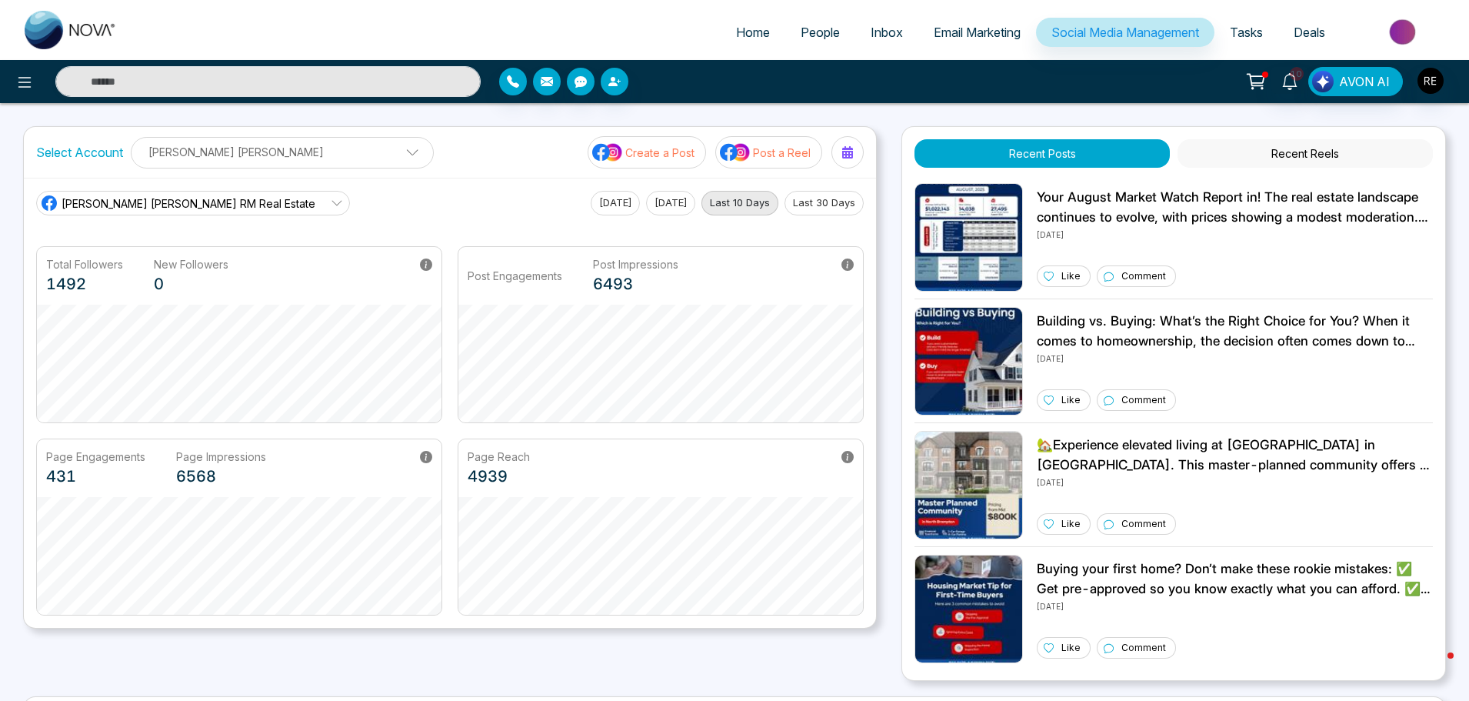
click at [1127, 38] on span "Social Media Management" at bounding box center [1126, 32] width 148 height 15
click at [1164, 40] on link "Social Media Management" at bounding box center [1125, 32] width 178 height 29
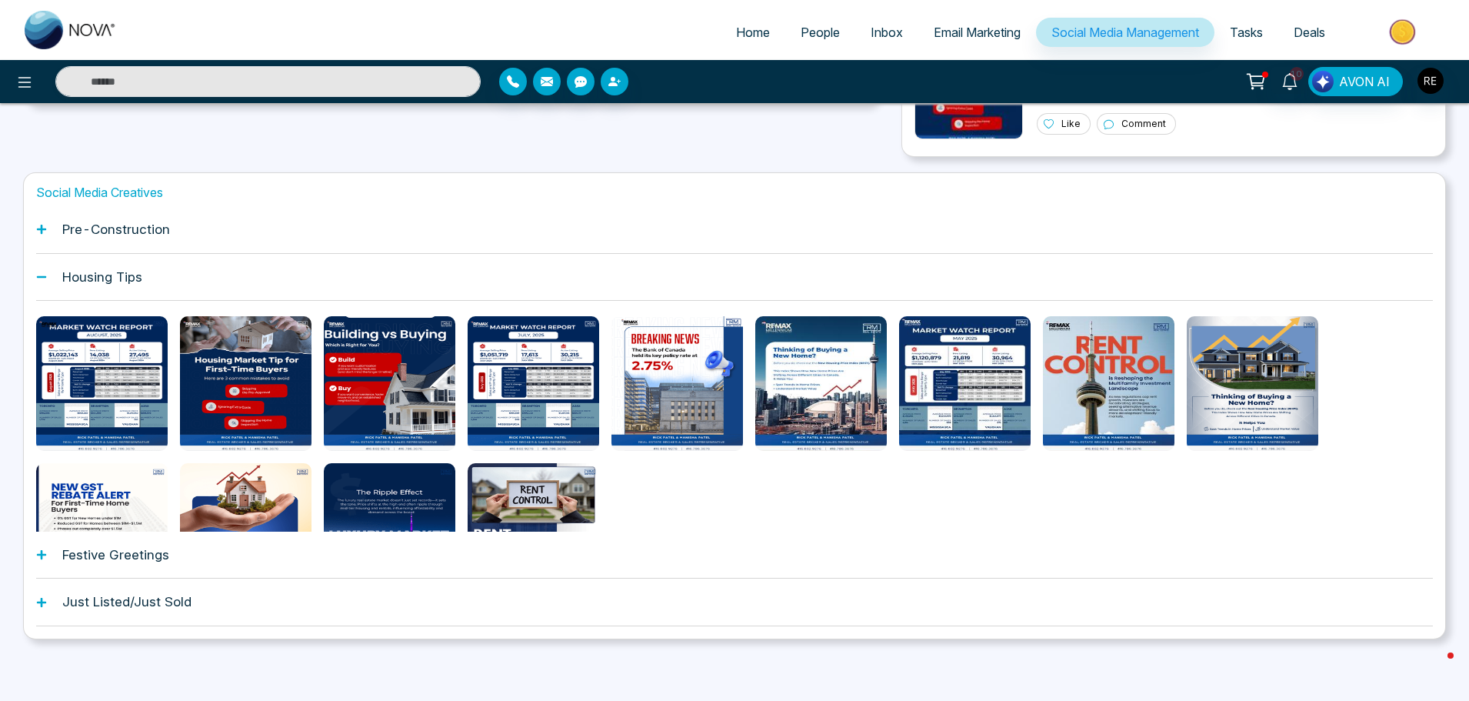
click at [41, 282] on icon at bounding box center [41, 277] width 11 height 11
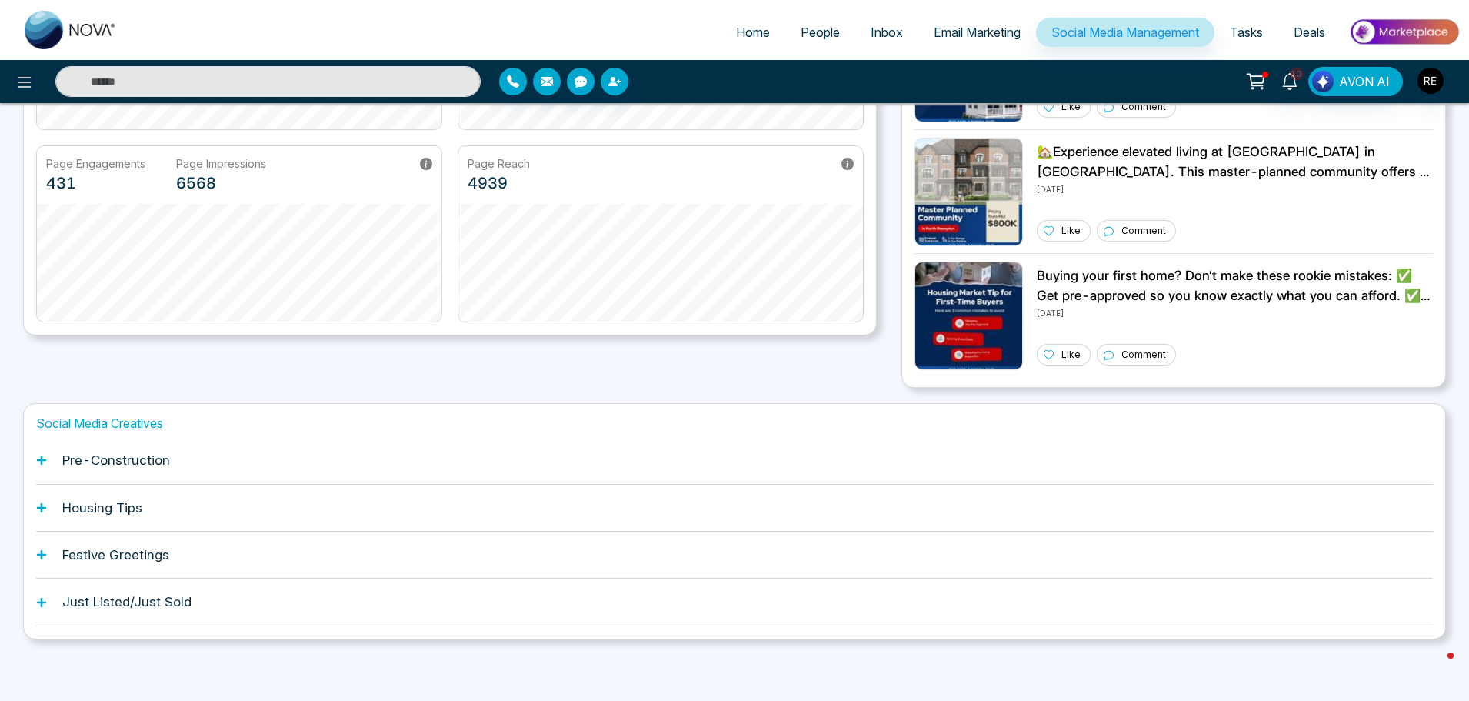
click at [51, 455] on div "Pre-Construction" at bounding box center [734, 460] width 1397 height 47
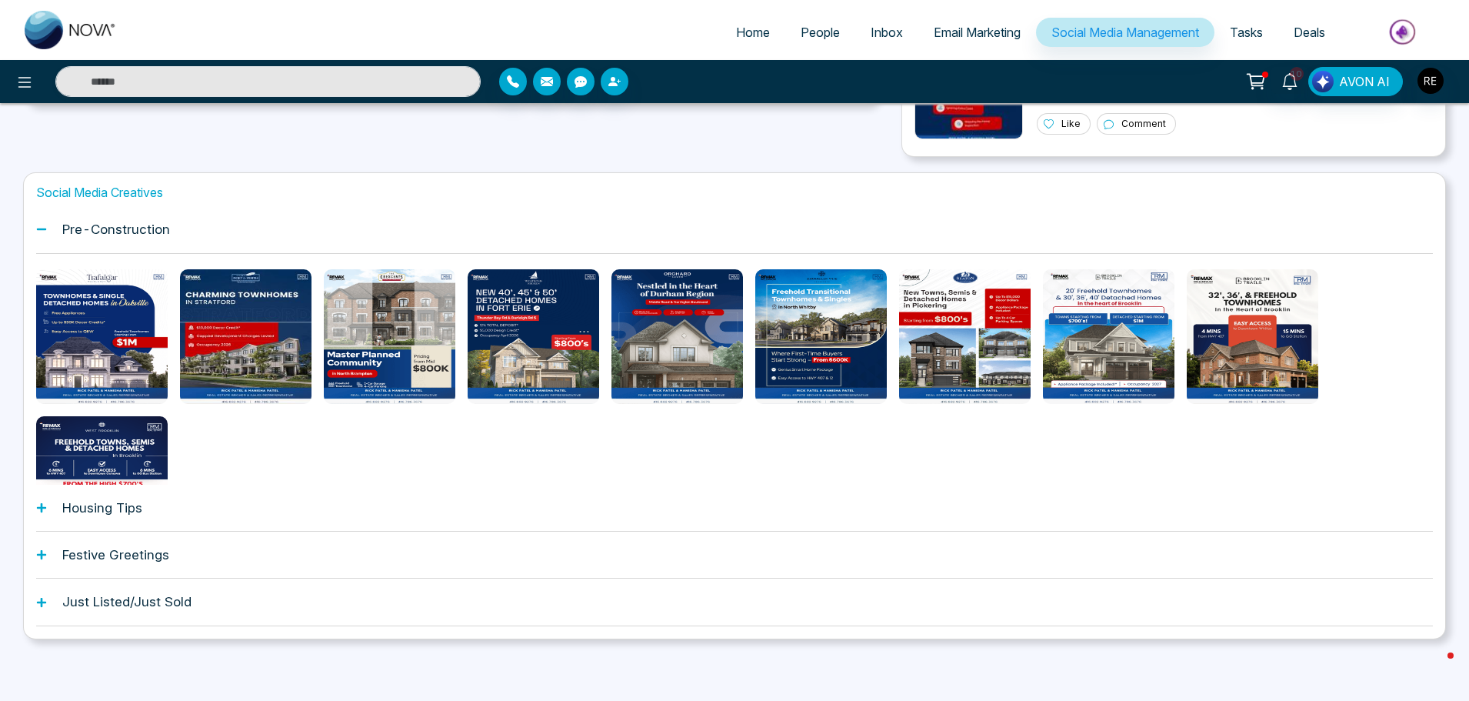
click at [40, 513] on div "Housing Tips" at bounding box center [734, 508] width 1397 height 47
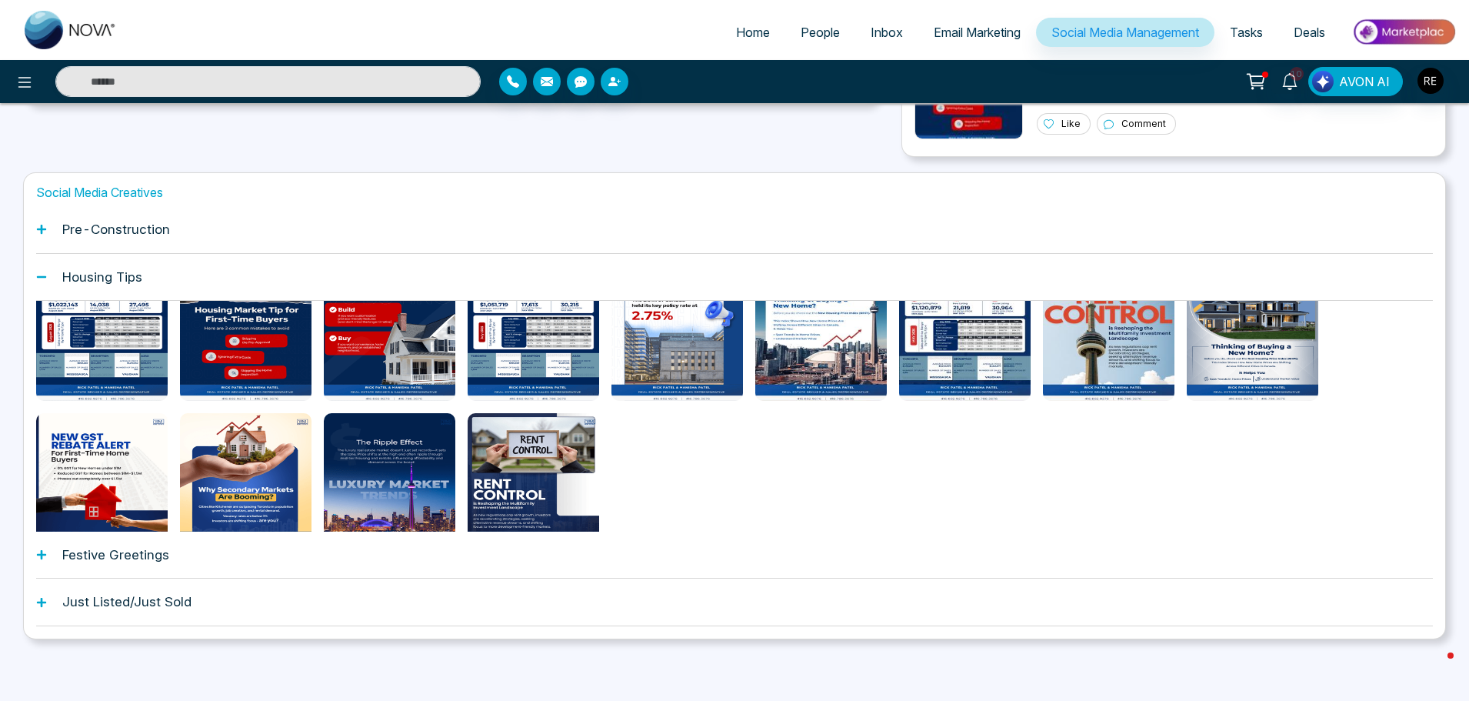
scroll to position [77, 0]
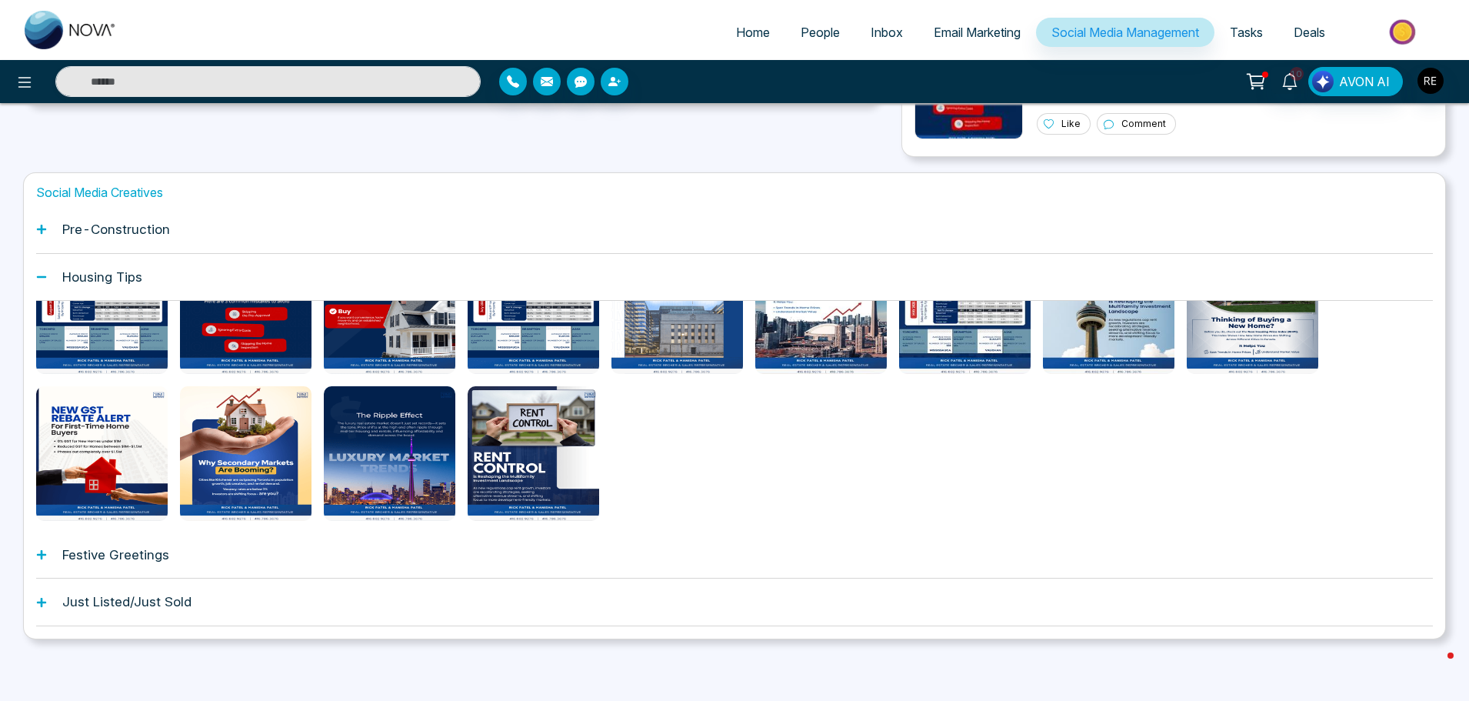
click at [43, 558] on icon at bounding box center [41, 554] width 11 height 11
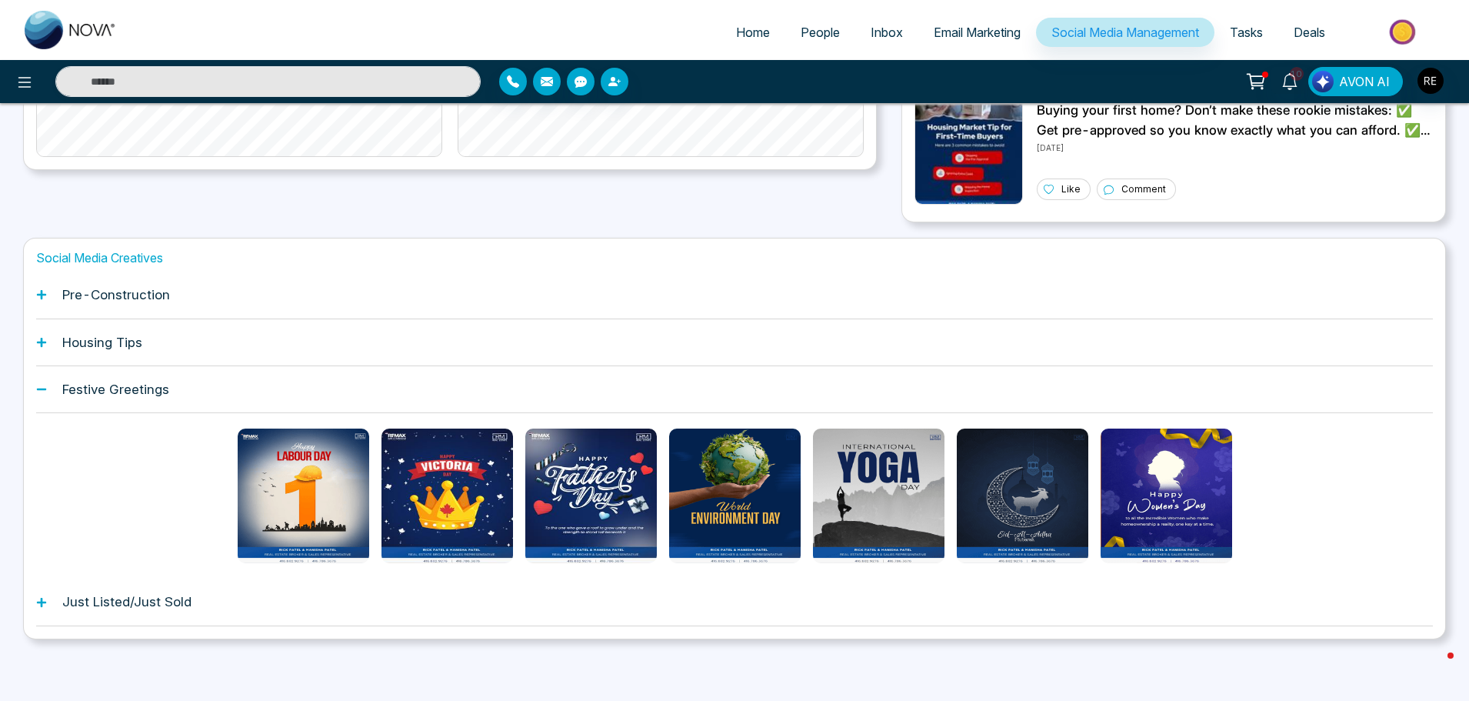
scroll to position [458, 0]
click at [36, 597] on icon at bounding box center [41, 602] width 11 height 11
